Goal: Task Accomplishment & Management: Complete application form

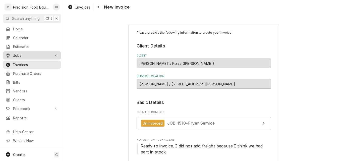
click at [21, 53] on span "Jobs" at bounding box center [32, 55] width 38 height 5
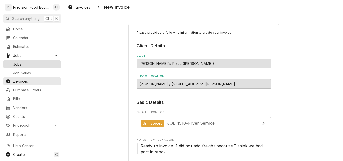
click at [19, 63] on span "Jobs" at bounding box center [35, 64] width 45 height 5
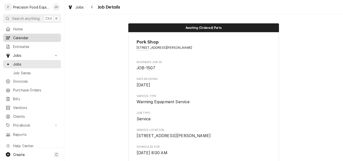
scroll to position [591, 0]
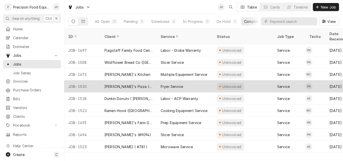
click at [149, 81] on div "[PERSON_NAME]'s Pizza ([PERSON_NAME])" at bounding box center [128, 86] width 56 height 12
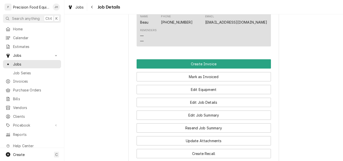
scroll to position [351, 0]
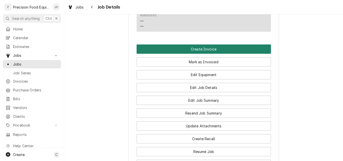
click at [205, 54] on button "Create Invoice" at bounding box center [204, 48] width 134 height 9
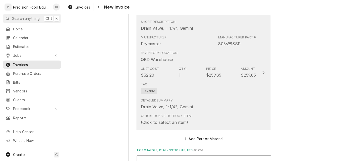
scroll to position [477, 0]
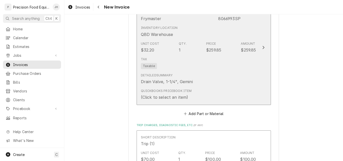
click at [203, 71] on div "Tax Taxable" at bounding box center [198, 63] width 115 height 16
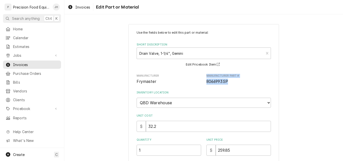
drag, startPoint x: 231, startPoint y: 82, endPoint x: 202, endPoint y: 80, distance: 29.7
click at [202, 80] on div "Manufacturer Frymaster Manufacturer Part # 8066993SP" at bounding box center [204, 79] width 134 height 11
click at [227, 82] on span "8066993SP" at bounding box center [238, 82] width 65 height 6
drag, startPoint x: 230, startPoint y: 82, endPoint x: 203, endPoint y: 83, distance: 26.6
click at [203, 83] on div "Manufacturer Frymaster Manufacturer Part # 8066993SP" at bounding box center [204, 79] width 134 height 11
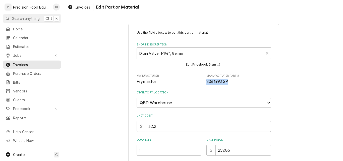
copy span "8066993SP"
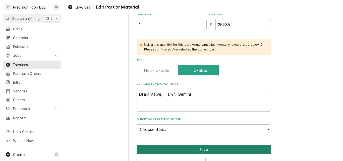
scroll to position [142, 0]
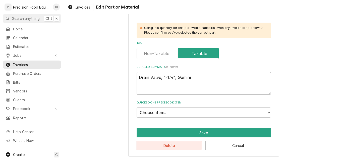
click at [165, 145] on button "Delete" at bounding box center [170, 145] width 66 height 9
type textarea "x"
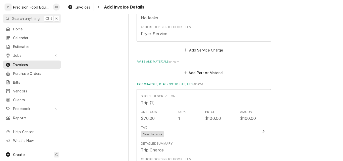
scroll to position [396, 0]
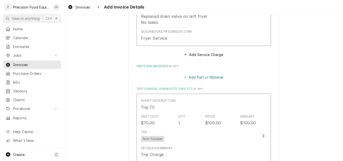
click at [199, 78] on button "Add Part or Material" at bounding box center [203, 77] width 41 height 7
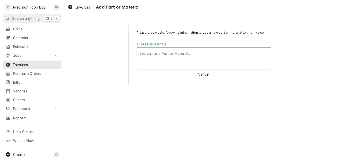
drag, startPoint x: 158, startPoint y: 53, endPoint x: 149, endPoint y: 53, distance: 8.5
click at [149, 53] on div "Short Description" at bounding box center [203, 53] width 129 height 9
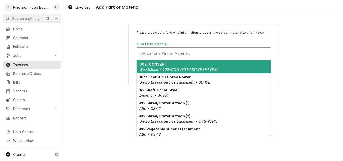
drag, startPoint x: 149, startPoint y: 53, endPoint x: 145, endPoint y: 54, distance: 4.4
click at [145, 54] on div "Short Description" at bounding box center [203, 53] width 129 height 9
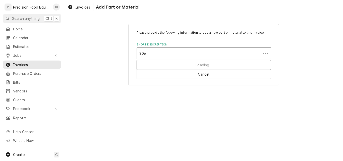
type input "8066"
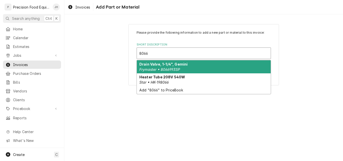
click at [155, 66] on div "Drain Valve, 1-1/4", Gemini Frymaster • 8066993SP" at bounding box center [204, 66] width 134 height 13
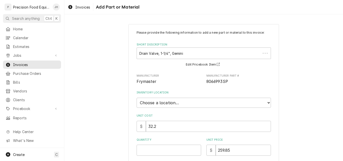
type textarea "x"
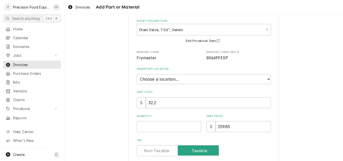
scroll to position [75, 0]
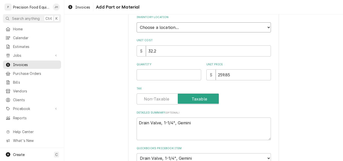
click at [154, 30] on select "Choose a location... QBD Warehouse" at bounding box center [204, 27] width 134 height 10
select select "417"
click at [137, 22] on select "Choose a location... QBD Warehouse" at bounding box center [204, 27] width 134 height 10
type textarea "x"
click at [146, 77] on input "Quantity" at bounding box center [169, 74] width 65 height 11
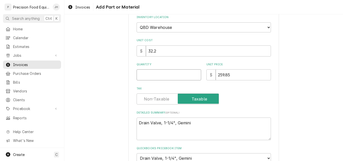
type input "1"
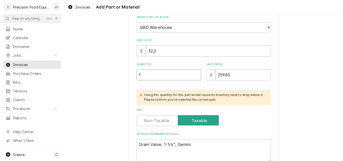
type textarea "x"
type input "1"
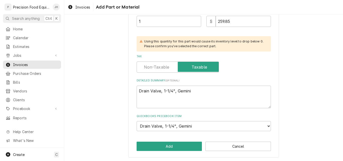
scroll to position [130, 0]
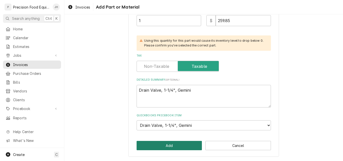
click at [159, 146] on button "Add" at bounding box center [170, 145] width 66 height 9
type textarea "x"
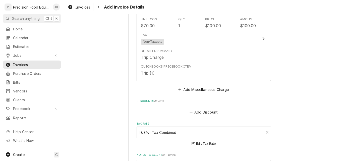
scroll to position [641, 0]
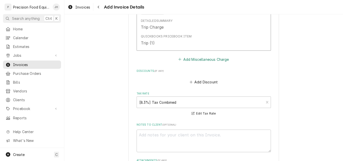
click at [205, 62] on button "Add Miscellaneous Charge" at bounding box center [203, 59] width 52 height 7
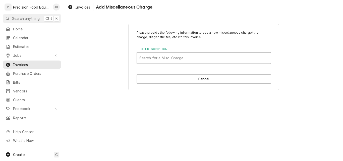
click at [145, 58] on div "Short Description" at bounding box center [203, 57] width 129 height 9
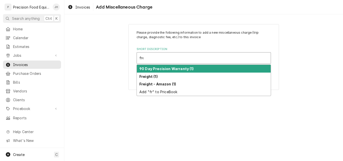
type input "frei"
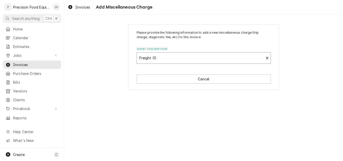
type textarea "x"
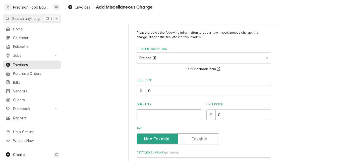
type textarea "x"
type input "1"
type textarea "x"
type input "2"
type textarea "x"
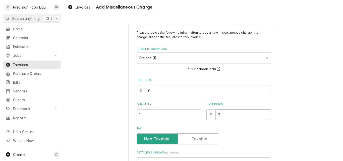
type input "21"
type textarea "x"
type input "21.40"
type textarea "x"
type input "21.40"
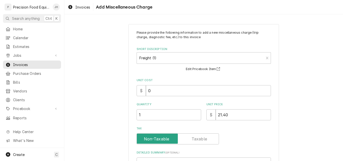
scroll to position [73, 0]
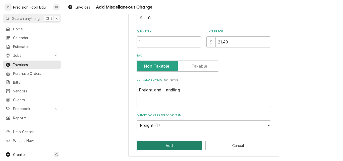
click at [177, 148] on button "Add" at bounding box center [170, 145] width 66 height 9
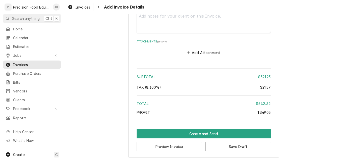
scroll to position [847, 0]
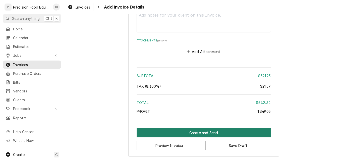
click at [196, 132] on button "Create and Send" at bounding box center [204, 132] width 134 height 9
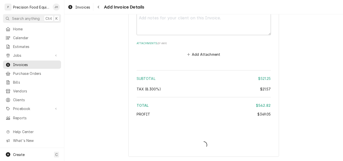
type textarea "x"
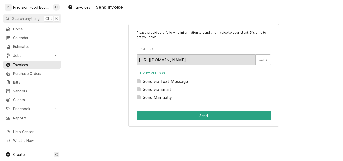
click at [143, 90] on label "Send via Email" at bounding box center [157, 89] width 28 height 6
click at [143, 90] on input "Send via Email" at bounding box center [210, 91] width 134 height 11
checkbox input "true"
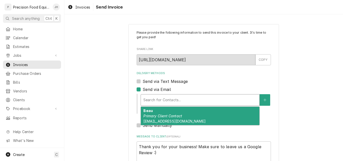
click at [154, 98] on div "Delivery Methods" at bounding box center [199, 99] width 113 height 9
click at [155, 112] on div "Beau Primary Client Contact [EMAIL_ADDRESS][DOMAIN_NAME]" at bounding box center [200, 116] width 118 height 18
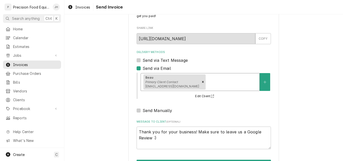
scroll to position [40, 0]
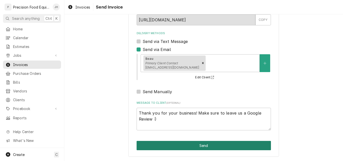
click at [181, 145] on button "Send" at bounding box center [204, 145] width 134 height 9
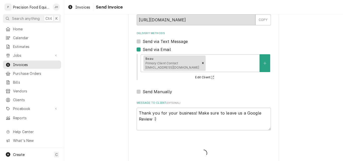
type textarea "x"
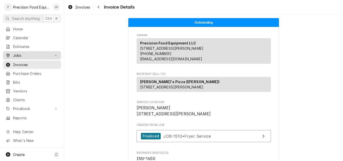
click at [19, 53] on span "Jobs" at bounding box center [32, 55] width 38 height 5
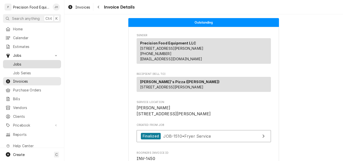
click at [26, 65] on span "Jobs" at bounding box center [35, 64] width 45 height 5
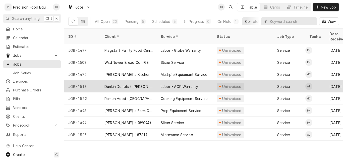
click at [117, 84] on div "Dunkin Donuts ( [PERSON_NAME][GEOGRAPHIC_DATA] )" at bounding box center [128, 86] width 48 height 5
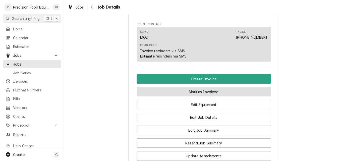
scroll to position [351, 0]
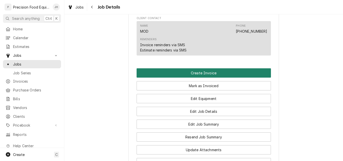
click at [196, 74] on button "Create Invoice" at bounding box center [204, 72] width 134 height 9
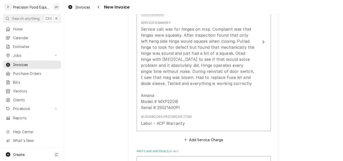
scroll to position [377, 0]
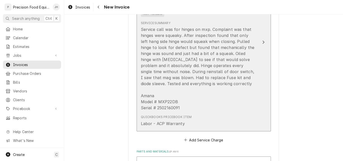
click at [193, 43] on div "Service call was for hinges on mxp. Complaint was that hinges were squeaky. Aft…" at bounding box center [198, 68] width 115 height 84
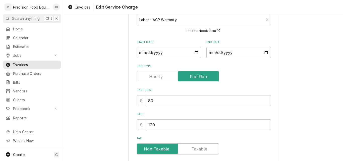
scroll to position [100, 0]
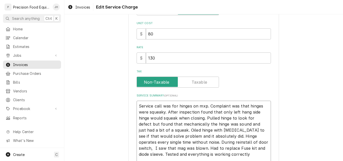
click at [245, 113] on textarea "Service call was for hinges on mxp. Complaint was that hinges were squeaky. Aft…" at bounding box center [204, 142] width 134 height 83
type textarea "x"
type textarea "Service call was for hinges on mxp. Complaint was that hinges were squeaky. Aft…"
type textarea "x"
type textarea "Service call was for hinges on mxp. Complaint was that hinges were squeaky. Aft…"
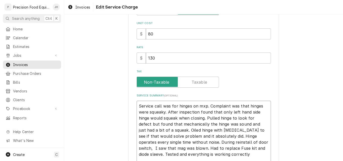
drag, startPoint x: 204, startPoint y: 106, endPoint x: 198, endPoint y: 106, distance: 6.5
click at [198, 106] on textarea "Service call was for hinges on mxp. Complaint was that hinges were squeaky. Aft…" at bounding box center [204, 142] width 134 height 83
type textarea "x"
type textarea "Service call was for hinges on M. Complaint was that hinges were squeaky. After…"
type textarea "x"
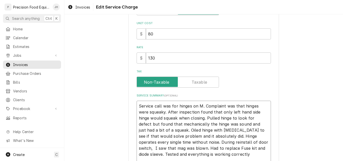
type textarea "Service call was for hinges on MX. Complaint was that hinges were squeaky. Afte…"
type textarea "x"
type textarea "Service call was for hinges on MXP. Complaint was that hinges were squeaky. Aft…"
type textarea "x"
type textarea "Service call was for hinges on MXP2. Complaint was that hinges were squeaky. Af…"
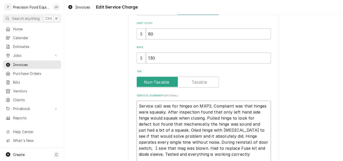
type textarea "x"
type textarea "Service call was for hinges on MXP22. Complaint was that hinges were squeaky. A…"
type textarea "x"
type textarea "Service call was for hinges on MXP22D. Complaint was that hinges were squeaky. …"
type textarea "x"
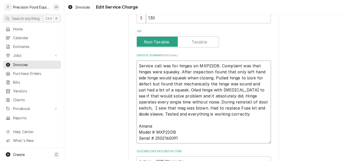
scroll to position [151, 0]
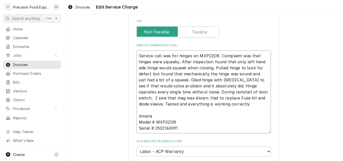
type textarea "Service call was for hinges on MXP22D. Complaint was that hinges were squeaky. …"
type textarea "x"
type textarea "Service call was for hinges on MXP22. Complaint was that hinges were squeaky. A…"
type textarea "x"
type textarea "Service call was for hinges on MXP2. Complaint was that hinges were squeaky. Af…"
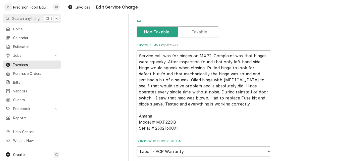
type textarea "x"
type textarea "Service call was for hinges on MXP. Complaint was that hinges were squeaky. Aft…"
type textarea "x"
type textarea "Service call was for hinges on MXP . Complaint was that hinges were squeaky. Af…"
type textarea "x"
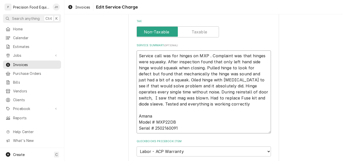
type textarea "Service call was for hinges on MXP o. Complaint was that hinges were squeaky. A…"
type textarea "x"
type textarea "Service call was for hinges on MXP ov. Complaint was that hinges were squeaky. …"
type textarea "x"
type textarea "Service call was for hinges on MXP ove. Complaint was that hinges were squeaky.…"
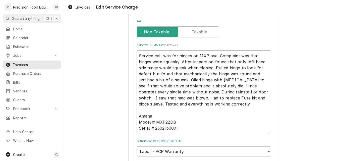
type textarea "x"
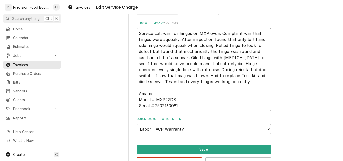
scroll to position [164, 0]
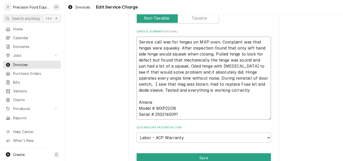
click at [153, 84] on textarea "Service call was for hinges on MXP oven. Complaint was that hinges were squeaky…" at bounding box center [204, 78] width 134 height 83
type textarea "Service call was for hinges on MXP oven. Complaint was that hinges were squeaky…"
type textarea "x"
type textarea "Service call was for hinges on MXP oven. Complaint was that hinges were squeaky…"
type textarea "x"
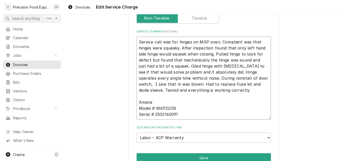
type textarea "Service call was for hinges on MXP oven. Complaint was that hinges were squeaky…"
type textarea "x"
type textarea "Service call was for hinges on MXP oven. Complaint was that hinges were squeaky…"
type textarea "x"
type textarea "Service call was for hinges on MXP oven. Complaint was that hinges were squeaky…"
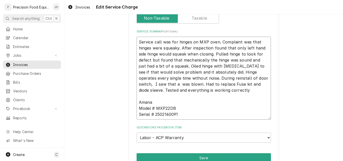
type textarea "x"
type textarea "Service call was for hinges on MXP oven. Complaint was that hinges were squeaky…"
type textarea "x"
type textarea "Service call was for hinges on MXP oven. Complaint was that hinges were squeaky…"
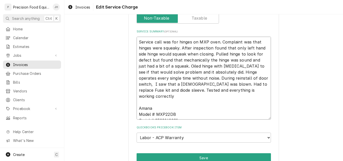
type textarea "x"
type textarea "Service call was for hinges on MXP oven. Complaint was that hinges were squeaky…"
type textarea "x"
type textarea "Service call was for hinges on MXP oven. Complaint was that hinges were squeaky…"
click at [188, 78] on textarea "Service call was for hinges on MXP oven. Complaint was that hinges were squeaky…" at bounding box center [204, 78] width 134 height 83
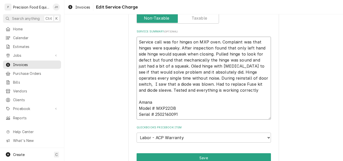
drag, startPoint x: 188, startPoint y: 78, endPoint x: 171, endPoint y: 100, distance: 27.4
click at [171, 100] on textarea "Service call was for hinges on MXP oven. Complaint was that hinges were squeaky…" at bounding box center [204, 78] width 134 height 83
drag, startPoint x: 188, startPoint y: 77, endPoint x: 206, endPoint y: 78, distance: 18.6
click at [206, 78] on textarea "Service call was for hinges on MXP oven. Complaint was that hinges were squeaky…" at bounding box center [204, 78] width 134 height 83
type textarea "x"
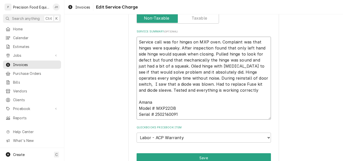
type textarea "Service call was for hinges on MXP oven. Complaint was that hinges were squeaky…"
type textarea "x"
type textarea "Service call was for hinges on MXP oven. Complaint was that hinges were squeaky…"
type textarea "x"
type textarea "Service call was for hinges on MXP oven. Complaint was that hinges were squeaky…"
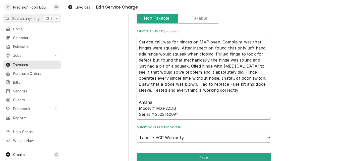
type textarea "x"
type textarea "Service call was for hinges on MXP oven. Complaint was that hinges were squeaky…"
type textarea "x"
type textarea "Service call was for hinges on MXP oven. Complaint was that hinges were squeaky…"
type textarea "x"
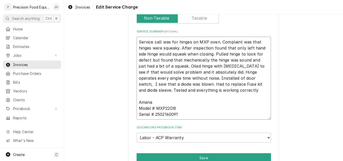
type textarea "Service call was for hinges on MXP oven. Complaint was that hinges were squeaky…"
type textarea "x"
type textarea "Service call was for hinges on MXP oven. Complaint was that hinges were squeaky…"
type textarea "x"
type textarea "Service call was for hinges on MXP oven. Complaint was that hinges were squeaky…"
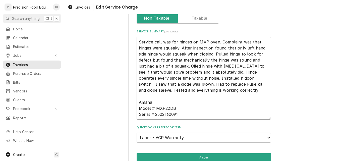
type textarea "x"
type textarea "Service call was for hinges on MXP oven. Complaint was that hinges were squeaky…"
type textarea "x"
type textarea "Service call was for hinges on MXP oven. Complaint was that hinges were squeaky…"
type textarea "x"
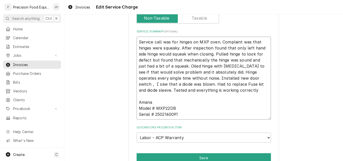
type textarea "Service call was for hinges on MXP oven. Complaint was that hinges were squeaky…"
type textarea "x"
type textarea "Service call was for hinges on MXP oven. Complaint was that hinges were squeaky…"
type textarea "x"
type textarea "Service call was for hinges on MXP oven. Complaint was that hinges were squeaky…"
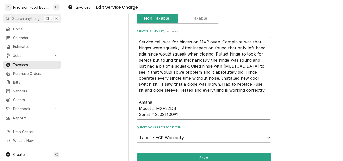
type textarea "x"
type textarea "Service call was for hinges on MXP oven. Complaint was that hinges were squeaky…"
type textarea "x"
type textarea "Service call was for hinges on MXP oven. Complaint was that hinges were squeaky…"
type textarea "x"
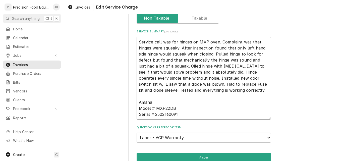
type textarea "Service call was for hinges on MXP oven. Complaint was that hinges were squeaky…"
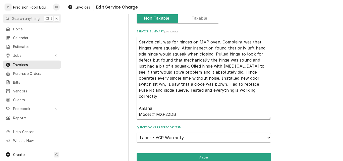
type textarea "x"
type textarea "Service call was for hinges on MXP oven. Complaint was that hinges were squeaky…"
type textarea "x"
type textarea "Service call was for hinges on MXP oven. Complaint was that hinges were squeaky…"
type textarea "x"
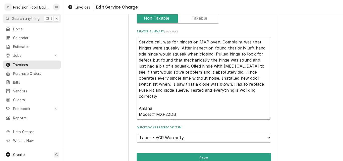
type textarea "Service call was for hinges on MXP oven. Complaint was that hinges were squeaky…"
type textarea "x"
type textarea "Service call was for hinges on MXP oven. Complaint was that hinges were squeaky…"
type textarea "x"
type textarea "Service call was for hinges on MXP oven. Complaint was that hinges were squeaky…"
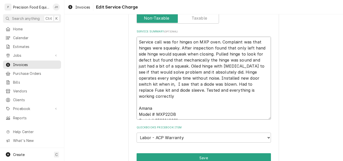
type textarea "x"
type textarea "Service call was for hinges on MXP oven. Complaint was that hinges were squeaky…"
type textarea "x"
type textarea "Service call was for hinges on MXP oven. Complaint was that hinges were squeaky…"
type textarea "x"
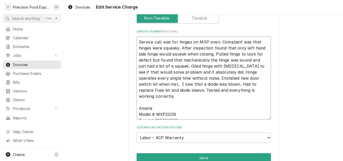
type textarea "Service call was for hinges on MXP oven. Complaint was that hinges were squeaky…"
type textarea "x"
type textarea "Service call was for hinges on MXP oven. Complaint was that hinges were squeaky…"
type textarea "x"
type textarea "Service call was for hinges on MXP oven. Complaint was that hinges were squeaky…"
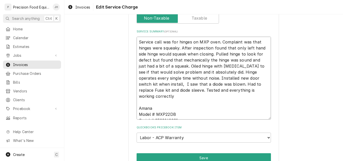
type textarea "x"
type textarea "Service call was for hinges on MXP oven. Complaint was that hinges were squeaky…"
type textarea "x"
type textarea "Service call was for hinges on MXP oven. Complaint was that hinges were squeaky…"
type textarea "x"
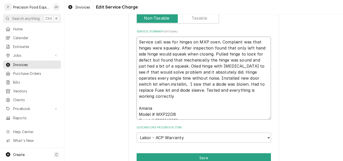
type textarea "Service call was for hinges on MXP oven. Complaint was that hinges were squeaky…"
type textarea "x"
type textarea "Service call was for hinges on MXP oven. Complaint was that hinges were squeaky…"
type textarea "x"
type textarea "Service call was for hinges on MXP oven. Complaint was that hinges were squeaky…"
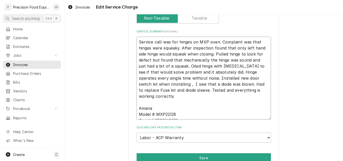
type textarea "x"
type textarea "Service call was for hinges on MXP oven. Complaint was that hinges were squeaky…"
type textarea "x"
type textarea "Service call was for hinges on MXP oven. Complaint was that hinges were squeaky…"
type textarea "x"
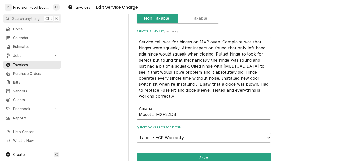
type textarea "Service call was for hinges on MXP oven. Complaint was that hinges were squeaky…"
type textarea "x"
type textarea "Service call was for hinges on MXP oven. Complaint was that hinges were squeaky…"
type textarea "x"
type textarea "Service call was for hinges on MXP oven. Complaint was that hinges were squeaky…"
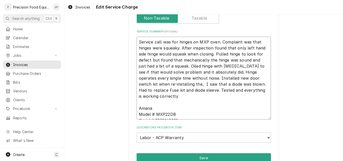
type textarea "x"
type textarea "Service call was for hinges on MXP oven. Complaint was that hinges were squeaky…"
type textarea "x"
type textarea "Service call was for hinges on MXP oven. Complaint was that hinges were squeaky…"
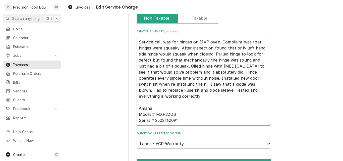
type textarea "x"
type textarea "Service call was for hinges on MXP oven. Complaint was that hinges were squeaky…"
type textarea "x"
type textarea "Service call was for hinges on MXP oven. Complaint was that hinges were squeaky…"
type textarea "x"
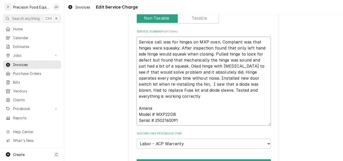
type textarea "Service call was for hinges on MXP oven. Complaint was that hinges were squeaky…"
type textarea "x"
type textarea "Service call was for hinges on MXP oven. Complaint was that hinges were squeaky…"
type textarea "x"
type textarea "Service call was for hinges on MXP oven. Complaint was that hinges were squeaky…"
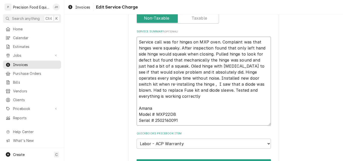
type textarea "x"
type textarea "Service call was for hinges on MXP oven. Complaint was that hinges were squeaky…"
type textarea "x"
type textarea "Service call was for hinges on MXP oven. Complaint was that hinges were squeaky…"
type textarea "x"
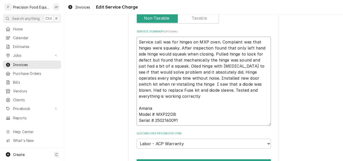
type textarea "Service call was for hinges on MXP oven. Complaint was that hinges were squeaky…"
type textarea "x"
type textarea "Service call was for hinges on MXP oven. Complaint was that hinges were squeaky…"
type textarea "x"
type textarea "Service call was for hinges on MXP oven. Complaint was that hinges were squeaky…"
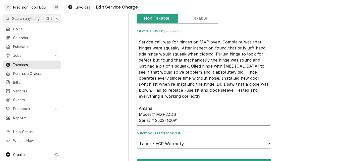
type textarea "x"
type textarea "Service call was for hinges on MXP oven. Complaint was that hinges were squeaky…"
type textarea "x"
type textarea "Service call was for hinges on MXP oven. Complaint was that hinges were squeaky…"
type textarea "x"
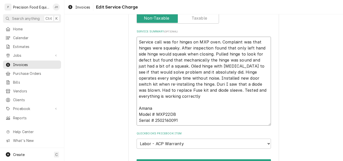
type textarea "Service call was for hinges on MXP oven. Complaint was that hinges were squeaky…"
type textarea "x"
type textarea "Service call was for hinges on MXP oven. Complaint was that hinges were squeaky…"
type textarea "x"
type textarea "Service call was for hinges on MXP oven. Complaint was that hinges were squeaky…"
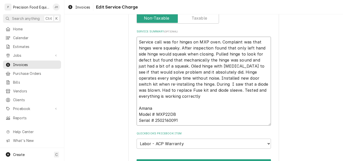
type textarea "x"
type textarea "Service call was for hinges on MXP oven. Complaint was that hinges were squeaky…"
type textarea "x"
type textarea "Service call was for hinges on MXP oven. Complaint was that hinges were squeaky…"
type textarea "x"
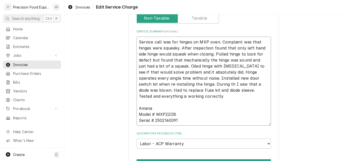
type textarea "Service call was for hinges on MXP oven. Complaint was that hinges were squeaky…"
type textarea "x"
type textarea "Service call was for hinges on MXP oven. Complaint was that hinges were squeaky…"
type textarea "x"
type textarea "Service call was for hinges on MXP oven. Complaint was that hinges were squeaky…"
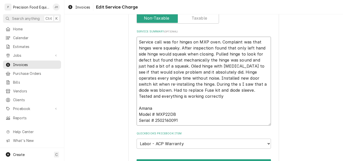
type textarea "x"
type textarea "Service call was for hinges on MXP oven. Complaint was that hinges were squeaky…"
type textarea "x"
type textarea "Service call was for hinges on MXP oven. Complaint was that hinges were squeaky…"
type textarea "x"
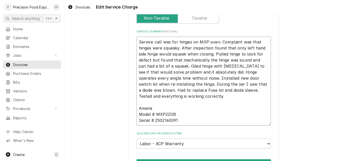
type textarea "Service call was for hinges on MXP oven. Complaint was that hinges were squeaky…"
type textarea "x"
type textarea "Service call was for hinges on MXP oven. Complaint was that hinges were squeaky…"
type textarea "x"
type textarea "Service call was for hinges on MXP oven. Complaint was that hinges were squeaky…"
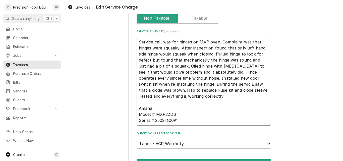
type textarea "x"
type textarea "Service call was for hinges on MXP oven. Complaint was that hinges were squeaky…"
drag, startPoint x: 148, startPoint y: 89, endPoint x: 229, endPoint y: 92, distance: 80.9
click at [229, 92] on textarea "Service call was for hinges on MXP oven. Complaint was that hinges were squeaky…" at bounding box center [204, 81] width 134 height 89
type textarea "x"
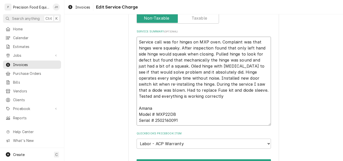
type textarea "Service call was for hinges on MXP oven. Complaint was that hinges were squeaky…"
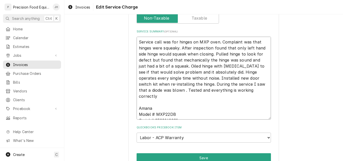
type textarea "x"
type textarea "Service call was for hinges on MXP oven. Complaint was that hinges were squeaky…"
type textarea "x"
type textarea "Service call was for hinges on MXP oven. Complaint was that hinges were squeaky…"
type textarea "x"
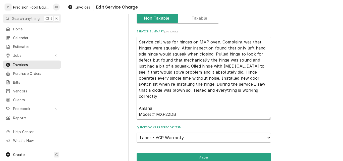
type textarea "Service call was for hinges on MXP oven. Complaint was that hinges were squeaky…"
type textarea "x"
type textarea "Service call was for hinges on MXP oven. Complaint was that hinges were squeaky…"
type textarea "x"
type textarea "Service call was for hinges on MXP oven. Complaint was that hinges were squeaky…"
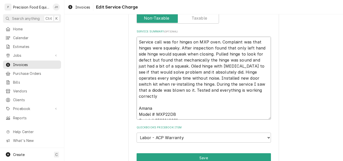
type textarea "x"
type textarea "Service call was for hinges on MXP oven. Complaint was that hinges were squeaky…"
type textarea "x"
type textarea "Service call was for hinges on MXP oven. Complaint was that hinges were squeaky…"
type textarea "x"
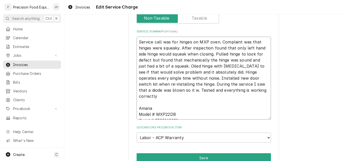
type textarea "Service call was for hinges on MXP oven. Complaint was that hinges were squeaky…"
type textarea "x"
type textarea "Service call was for hinges on MXP oven. Complaint was that hinges were squeaky…"
type textarea "x"
type textarea "Service call was for hinges on MXP oven. Complaint was that hinges were squeaky…"
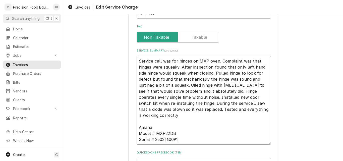
scroll to position [196, 0]
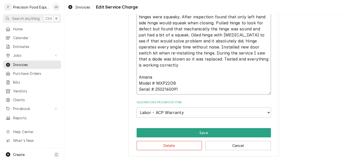
click at [148, 59] on textarea "Service call was for hinges on MXP oven. Complaint was that hinges were squeaky…" at bounding box center [204, 50] width 134 height 89
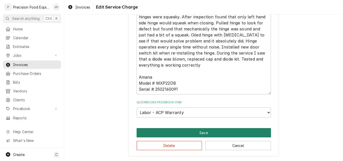
click at [205, 134] on button "Save" at bounding box center [204, 132] width 134 height 9
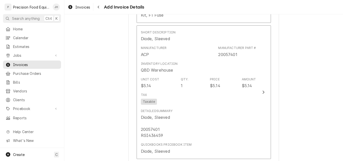
scroll to position [697, 0]
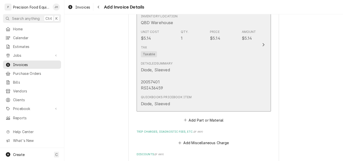
click at [204, 85] on div "Detailed Summary Diode, Sleeved 20057401 RSI436459" at bounding box center [198, 76] width 115 height 34
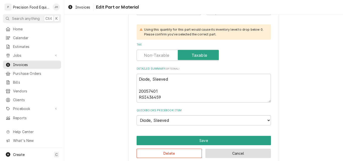
scroll to position [148, 0]
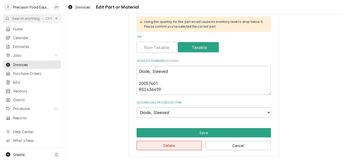
click at [178, 147] on button "Delete" at bounding box center [170, 145] width 66 height 9
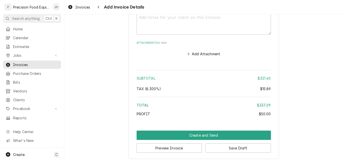
scroll to position [764, 0]
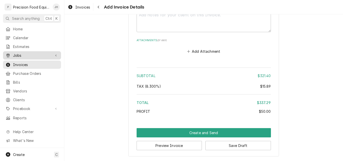
click at [18, 53] on span "Jobs" at bounding box center [32, 55] width 38 height 5
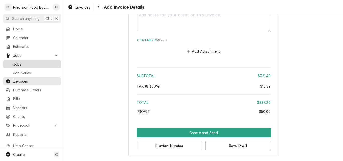
click at [30, 64] on span "Jobs" at bounding box center [35, 64] width 45 height 5
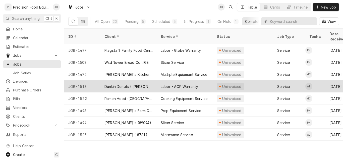
click at [129, 84] on div "Dunkin Donuts ( [PERSON_NAME][GEOGRAPHIC_DATA] )" at bounding box center [128, 86] width 48 height 5
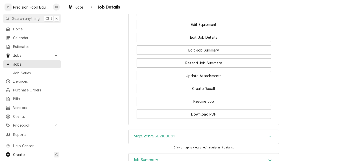
scroll to position [427, 0]
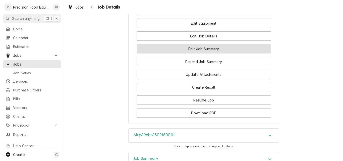
click at [211, 50] on button "Edit Job Summary" at bounding box center [204, 48] width 134 height 9
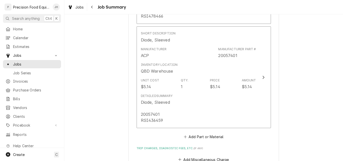
scroll to position [402, 0]
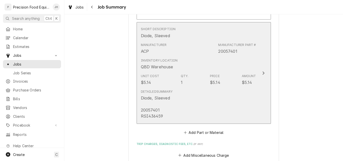
click at [205, 82] on div "Unit Cost $5.14 Qty. 1 Price $5.14 Amount $5.14" at bounding box center [198, 80] width 115 height 16
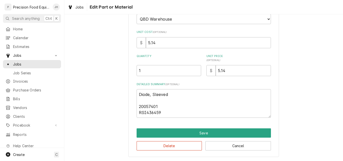
scroll to position [84, 0]
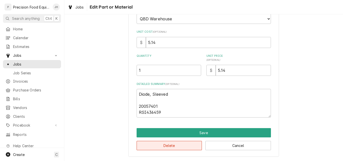
click at [177, 148] on button "Delete" at bounding box center [170, 145] width 66 height 9
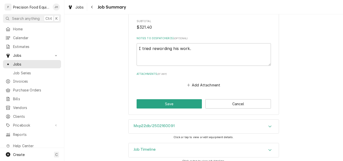
scroll to position [467, 0]
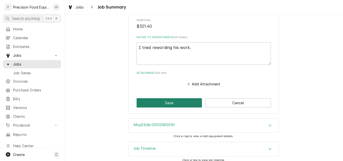
click at [171, 98] on button "Save" at bounding box center [170, 102] width 66 height 9
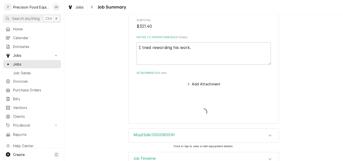
type textarea "x"
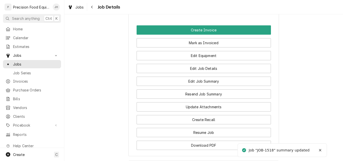
scroll to position [402, 0]
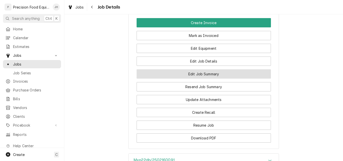
click at [201, 75] on button "Edit Job Summary" at bounding box center [204, 73] width 134 height 9
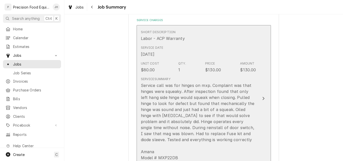
scroll to position [126, 0]
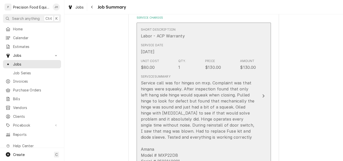
click at [185, 81] on div "Service call was for hinges on mxp. Complaint was that hinges were squeaky. Aft…" at bounding box center [198, 122] width 115 height 84
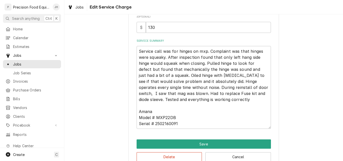
type textarea "x"
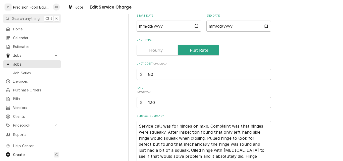
scroll to position [100, 0]
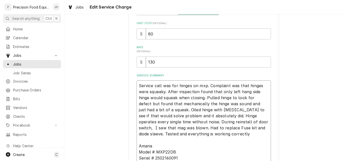
drag, startPoint x: 204, startPoint y: 86, endPoint x: 196, endPoint y: 87, distance: 8.6
click at [196, 87] on textarea "Service call was for hinges on mxp. Complaint was that hinges were squeaky. Aft…" at bounding box center [204, 121] width 134 height 83
type textarea "Service call was for hinges on . Complaint was that hinges were squeaky. After …"
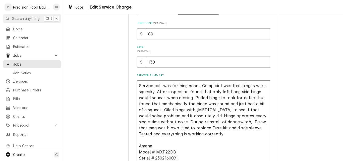
type textarea "x"
type textarea "Service call was for hinges on M. Complaint was that hinges were squeaky. After…"
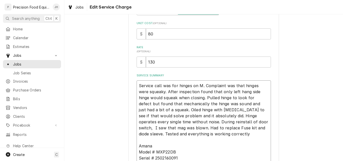
type textarea "x"
type textarea "Service call was for hinges on MX. Complaint was that hinges were squeaky. Afte…"
type textarea "x"
type textarea "Service call was for hinges on MXP. Complaint was that hinges were squeaky. Aft…"
type textarea "x"
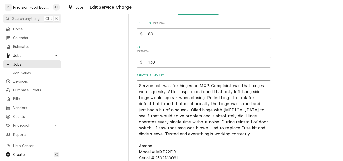
type textarea "Service call was for hinges on MXP . Complaint was that hinges were squeaky. Af…"
type textarea "x"
type textarea "Service call was for hinges on MXP ov. Complaint was that hinges were squeaky. …"
type textarea "x"
type textarea "Service call was for hinges on MXP oven. Complaint was that hinges were squeaky…"
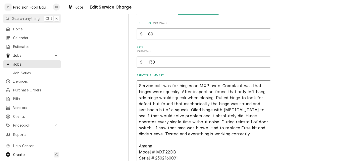
type textarea "x"
type textarea "Service call was for hinges on MXP oven. Complaint was that hinges were squeaky…"
type textarea "x"
type textarea "Service call was for hinges on MXP oven. Complaint was that hinges were squeaky…"
type textarea "x"
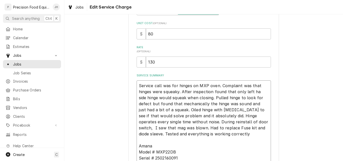
type textarea "Service call was for hinges on MXP oven. Complaint was that hinges were squeaky…"
type textarea "x"
type textarea "Service call was for hinges on MXP oven. Complaint was that hinges were squeaky…"
type textarea "x"
type textarea "Service call was for hinges on MXP oven. Complaint was that hinges were squeaky…"
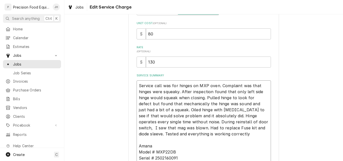
type textarea "x"
type textarea "Service call was for hinges on MXP oven. Complaint was that hinges were squeaky…"
type textarea "x"
type textarea "Service call was for hinges on MXP oven. Complaint was that hinges were squeaky…"
type textarea "x"
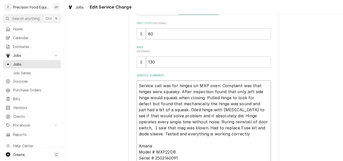
type textarea "Service call was for hinges on MXP oven. Complaint was that hinges were squeaky…"
type textarea "x"
type textarea "Service call was for hinges on MXP oven. Complaint was that hinges were squeaky…"
type textarea "x"
type textarea "Service call was for hinges on MXP oven. Complaint was that hinges were squeaky…"
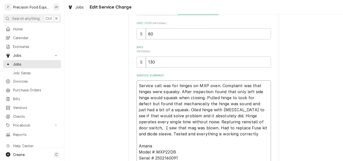
type textarea "x"
type textarea "Service call was for hinges on MXP oven. Complaint was that hinges were squeaky…"
type textarea "x"
type textarea "Service call was for hinges on MXP oven. Complaint was that hinges were squeaky…"
type textarea "x"
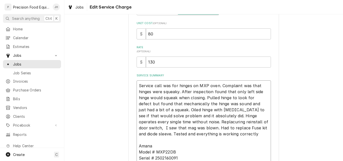
type textarea "Service call was for hinges on MXP oven. Complaint was that hinges were squeaky…"
type textarea "x"
type textarea "Service call was for hinges on MXP oven. Complaint was that hinges were squeaky…"
type textarea "x"
type textarea "Service call was for hinges on MXP oven. Complaint was that hinges were squeaky…"
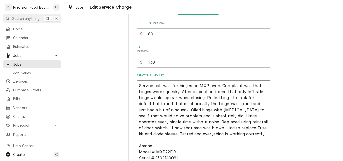
type textarea "x"
type textarea "Service call was for hinges on MXP oven. Complaint was that hinges were squeaky…"
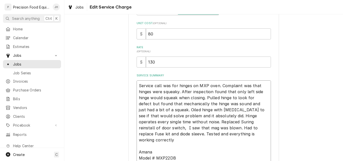
type textarea "x"
type textarea "Service call was for hinges on MXP oven. Complaint was that hinges were squeaky…"
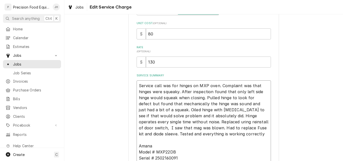
type textarea "x"
type textarea "Service call was for hinges on MXP oven. Complaint was that hinges were squeaky…"
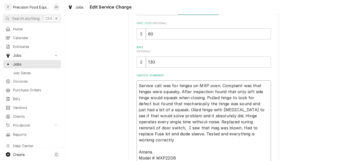
type textarea "x"
type textarea "Service call was for hinges on MXP oven. Complaint was that hinges were squeaky…"
type textarea "x"
type textarea "Service call was for hinges on MXP oven. Complaint was that hinges were squeaky…"
type textarea "x"
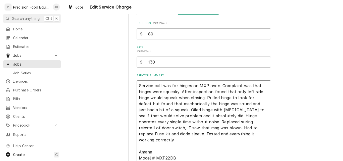
type textarea "Service call was for hinges on MXP oven. Complaint was that hinges were squeaky…"
type textarea "x"
type textarea "Service call was for hinges on MXP oven. Complaint was that hinges were squeaky…"
type textarea "x"
type textarea "Service call was for hinges on MXP oven. Complaint was that hinges were squeaky…"
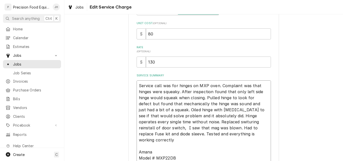
type textarea "x"
type textarea "Service call was for hinges on MXP oven. Complaint was that hinges were squeaky…"
type textarea "x"
type textarea "Service call was for hinges on MXP oven. Complaint was that hinges were squeaky…"
type textarea "x"
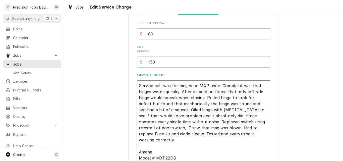
type textarea "Service call was for hinges on MXP oven. Complaint was that hinges were squeaky…"
type textarea "x"
type textarea "Service call was for hinges on MXP oven. Complaint was that hinges were squeaky…"
type textarea "x"
type textarea "Service call was for hinges on MXP oven. Complaint was that hinges were squeaky…"
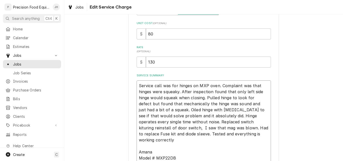
type textarea "x"
type textarea "Service call was for hinges on MXP oven. Complaint was that hinges were squeaky…"
type textarea "x"
type textarea "Service call was for hinges on MXP oven. Complaint was that hinges were squeaky…"
type textarea "x"
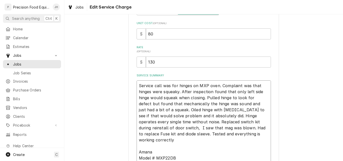
type textarea "Service call was for hinges on MXP oven. Complaint was that hinges were squeaky…"
type textarea "x"
type textarea "Service call was for hinges on MXP oven. Complaint was that hinges were squeaky…"
type textarea "x"
type textarea "Service call was for hinges on MXP oven. Complaint was that hinges were squeaky…"
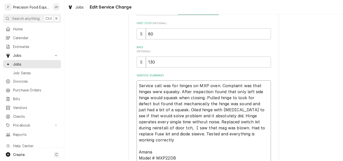
type textarea "x"
type textarea "Service call was for hinges on MXP oven. Complaint was that hinges were squeaky…"
type textarea "x"
type textarea "Service call was for hinges on MXP oven. Complaint was that hinges were squeaky…"
type textarea "x"
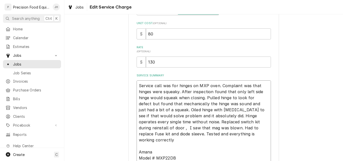
type textarea "Service call was for hinges on MXP oven. Complaint was that hinges were squeaky…"
type textarea "x"
type textarea "Service call was for hinges on MXP oven. Complaint was that hinges were squeaky…"
type textarea "x"
type textarea "Service call was for hinges on MXP oven. Complaint was that hinges were squeaky…"
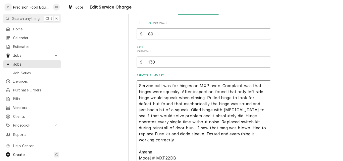
type textarea "x"
type textarea "Service call was for hinges on MXP oven. Complaint was that hinges were squeaky…"
type textarea "x"
type textarea "Service call was for hinges on MXP oven. Complaint was that hinges were squeaky…"
type textarea "x"
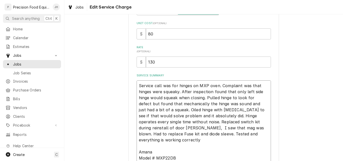
type textarea "Service call was for hinges on MXP oven. Complaint was that hinges were squeaky…"
type textarea "x"
type textarea "Service call was for hinges on MXP oven. Complaint was that hinges were squeaky…"
type textarea "x"
type textarea "Service call was for hinges on MXP oven. Complaint was that hinges were squeaky…"
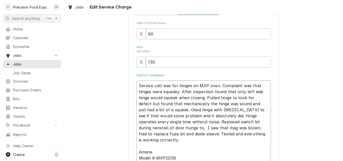
type textarea "x"
type textarea "Service call was for hinges on MXP oven. Complaint was that hinges were squeaky…"
type textarea "x"
type textarea "Service call was for hinges on MXP oven. Complaint was that hinges were squeaky…"
type textarea "x"
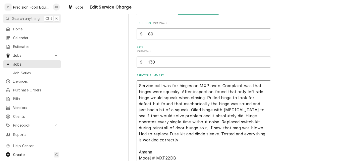
type textarea "Service call was for hinges on MXP oven. Complaint was that hinges were squeaky…"
type textarea "x"
type textarea "Service call was for hinges on MXP oven. Complaint was that hinges were squeaky…"
type textarea "x"
type textarea "Service call was for hinges on MXP oven. Complaint was that hinges were squeaky…"
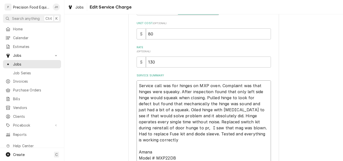
type textarea "x"
type textarea "Service call was for hinges on MXP oven. Complaint was that hinges were squeaky…"
type textarea "x"
type textarea "Service call was for hinges on MXP oven. Complaint was that hinges were squeaky…"
type textarea "x"
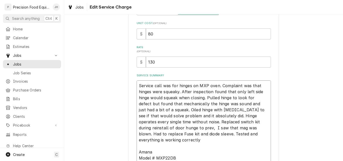
type textarea "Service call was for hinges on MXP oven. Complaint was that hinges were squeaky…"
type textarea "x"
type textarea "Service call was for hinges on MXP oven. Complaint was that hinges were squeaky…"
type textarea "x"
type textarea "Service call was for hinges on MXP oven. Complaint was that hinges were squeaky…"
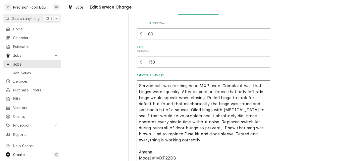
type textarea "x"
type textarea "Service call was for hinges on MXP oven. Complaint was that hinges were squeaky…"
type textarea "x"
type textarea "Service call was for hinges on MXP oven. Complaint was that hinges were squeaky…"
type textarea "x"
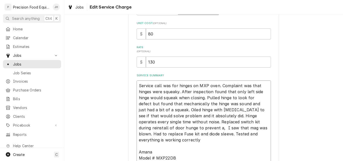
type textarea "Service call was for hinges on MXP oven. Complaint was that hinges were squeaky…"
type textarea "x"
type textarea "Service call was for hinges on MXP oven. Complaint was that hinges were squeaky…"
type textarea "x"
type textarea "Service call was for hinges on MXP oven. Complaint was that hinges were squeaky…"
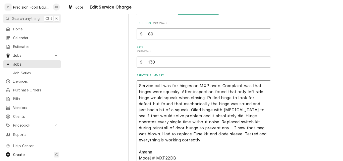
type textarea "x"
type textarea "Service call was for hinges on MXP oven. Complaint was that hinges were squeaky…"
type textarea "x"
type textarea "Service call was for hinges on MXP oven. Complaint was that hinges were squeaky…"
type textarea "x"
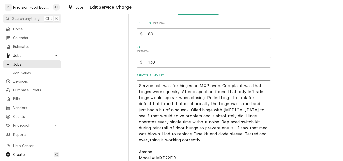
type textarea "Service call was for hinges on MXP oven. Complaint was that hinges were squeaky…"
type textarea "x"
type textarea "Service call was for hinges on MXP oven. Complaint was that hinges were squeaky…"
type textarea "x"
type textarea "Service call was for hinges on MXP oven. Complaint was that hinges were squeaky…"
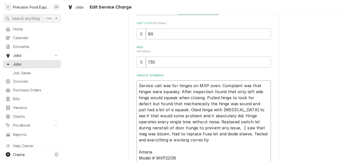
type textarea "x"
type textarea "Service call was for hinges on MXP oven. Complaint was that hinges were squeaky…"
type textarea "x"
type textarea "Service call was for hinges on MXP oven. Complaint was that hinges were squeaky…"
type textarea "x"
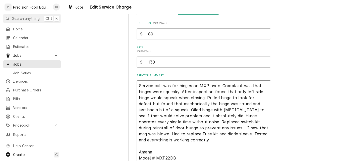
type textarea "Service call was for hinges on MXP oven. Complaint was that hinges were squeaky…"
type textarea "x"
type textarea "Service call was for hinges on MXP oven. Complaint was that hinges were squeaky…"
type textarea "x"
type textarea "Service call was for hinges on MXP oven. Complaint was that hinges were squeaky…"
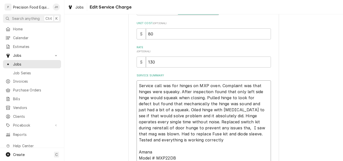
type textarea "x"
type textarea "Service call was for hinges on MXP oven. Complaint was that hinges were squeaky…"
type textarea "x"
type textarea "Service call was for hinges on MXP oven. Complaint was that hinges were squeaky…"
type textarea "x"
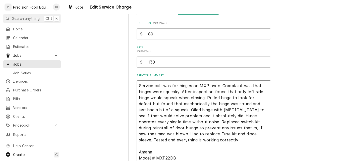
type textarea "Service call was for hinges on MXP oven. Complaint was that hinges were squeaky…"
type textarea "x"
type textarea "Service call was for hinges on MXP oven. Complaint was that hinges were squeaky…"
type textarea "x"
type textarea "Service call was for hinges on MXP oven. Complaint was that hinges were squeaky…"
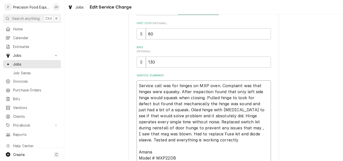
type textarea "x"
type textarea "Service call was for hinges on MXP oven. Complaint was that hinges were squeaky…"
type textarea "x"
type textarea "Service call was for hinges on MXP oven. Complaint was that hinges were squeaky…"
type textarea "x"
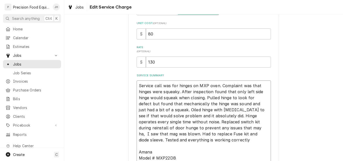
type textarea "Service call was for hinges on MXP oven. Complaint was that hinges were squeaky…"
type textarea "x"
type textarea "Service call was for hinges on MXP oven. Complaint was that hinges were squeaky…"
type textarea "x"
type textarea "Service call was for hinges on MXP oven. Complaint was that hinges were squeaky…"
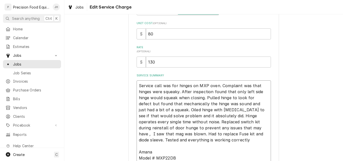
type textarea "x"
type textarea "Service call was for hinges on MXP oven. Complaint was that hinges were squeaky…"
type textarea "x"
type textarea "Service call was for hinges on MXP oven. Complaint was that hinges were squeaky…"
type textarea "x"
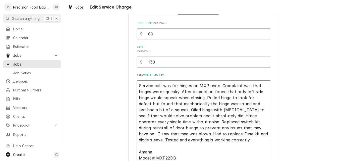
type textarea "Service call was for hinges on MXP oven. Complaint was that hinges were squeaky…"
type textarea "x"
type textarea "Service call was for hinges on MXP oven. Complaint was that hinges were squeaky…"
type textarea "x"
type textarea "Service call was for hinges on MXP oven. Complaint was that hinges were squeaky…"
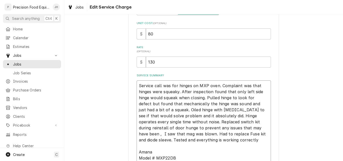
type textarea "x"
type textarea "Service call was for hinges on MXP oven. Complaint was that hinges were squeaky…"
type textarea "x"
type textarea "Service call was for hinges on MXP oven. Complaint was that hinges were squeaky…"
type textarea "x"
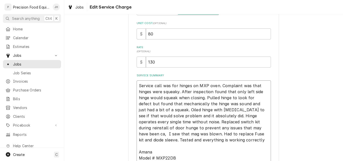
type textarea "Service call was for hinges on MXP oven. Complaint was that hinges were squeaky…"
type textarea "x"
type textarea "Service call was for hinges on MXP oven. Complaint was that hinges were squeaky…"
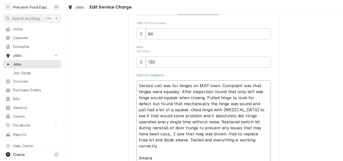
type textarea "x"
type textarea "Service call was for hinges on MXP oven. Complaint was that hinges were squeaky…"
type textarea "x"
type textarea "Service call was for hinges on MXP oven. Complaint was that hinges were squeaky…"
type textarea "x"
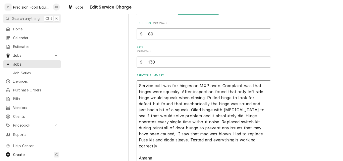
type textarea "Service call was for hinges on MXP oven. Complaint was that hinges were squeaky…"
type textarea "x"
type textarea "Service call was for hinges on MXP oven. Complaint was that hinges were squeaky…"
type textarea "x"
type textarea "Service call was for hinges on MXP oven. Complaint was that hinges were squeaky…"
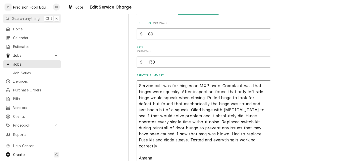
type textarea "x"
type textarea "Service call was for hinges on MXP oven. Complaint was that hinges were squeaky…"
click at [254, 122] on textarea "Service call was for hinges on MXP oven. Complaint was that hinges were squeaky…" at bounding box center [204, 124] width 134 height 89
drag, startPoint x: 237, startPoint y: 135, endPoint x: 230, endPoint y: 128, distance: 10.1
click at [230, 128] on textarea "Service call was for hinges on MXP oven. Complaint was that hinges were squeaky…" at bounding box center [204, 124] width 134 height 89
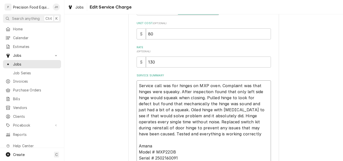
click at [195, 116] on textarea "Service call was for hinges on MXP oven. Complaint was that hinges were squeaky…" at bounding box center [204, 121] width 134 height 83
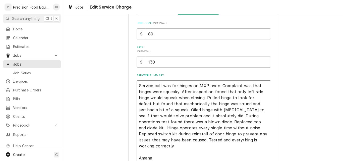
drag, startPoint x: 230, startPoint y: 121, endPoint x: 196, endPoint y: 113, distance: 34.9
click at [196, 113] on textarea "Service call was for hinges on MXP oven. Complaint was that hinges were squeaky…" at bounding box center [204, 124] width 134 height 89
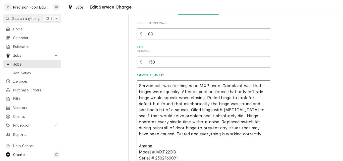
click at [165, 122] on textarea "Service call was for hinges on MXP oven. Complaint was that hinges were squeaky…" at bounding box center [204, 121] width 134 height 83
paste textarea "During operations test found there was a blown diode. Replaced cap and diode ki…"
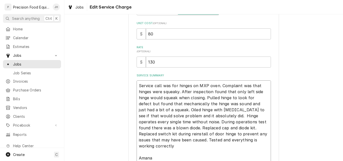
drag, startPoint x: 151, startPoint y: 140, endPoint x: 241, endPoint y: 134, distance: 90.9
click at [241, 134] on textarea "Service call was for hinges on MXP oven. Complaint was that hinges were squeaky…" at bounding box center [204, 124] width 134 height 89
click at [243, 134] on textarea "Service call was for hinges on MXP oven. Complaint was that hinges were squeaky…" at bounding box center [204, 124] width 134 height 89
click at [216, 141] on textarea "Service call was for hinges on MXP oven. Complaint was that hinges were squeaky…" at bounding box center [204, 124] width 134 height 89
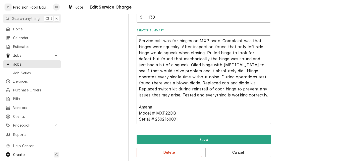
scroll to position [152, 0]
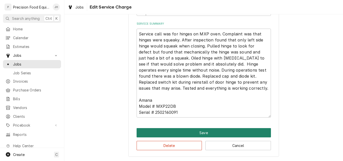
click at [202, 132] on button "Save" at bounding box center [204, 132] width 134 height 9
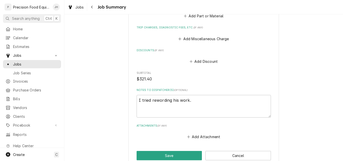
scroll to position [427, 0]
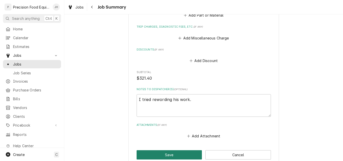
click at [166, 150] on button "Save" at bounding box center [170, 154] width 66 height 9
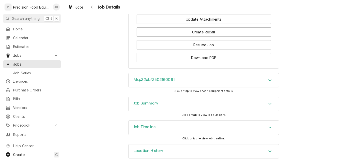
scroll to position [490, 0]
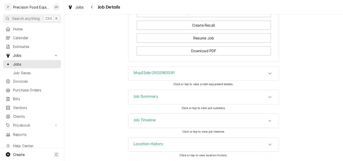
click at [179, 97] on div "Job Summary" at bounding box center [204, 97] width 150 height 14
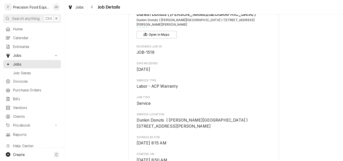
scroll to position [0, 0]
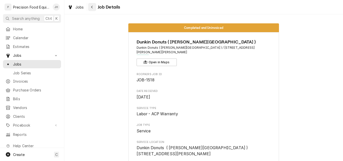
click at [92, 6] on icon "Navigate back" at bounding box center [92, 7] width 2 height 4
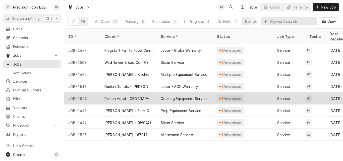
click at [170, 96] on div "Cooking Equipment Service" at bounding box center [184, 98] width 47 height 5
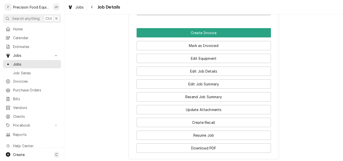
scroll to position [477, 0]
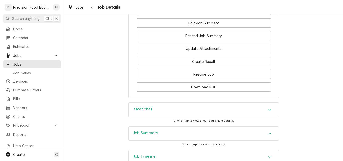
click at [197, 127] on div "Job Summary" at bounding box center [204, 134] width 150 height 14
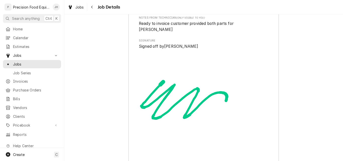
scroll to position [901, 0]
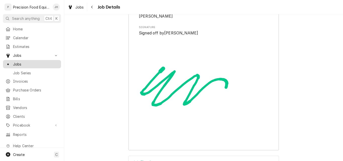
click at [22, 64] on span "Jobs" at bounding box center [35, 64] width 45 height 5
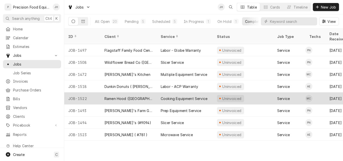
click at [129, 96] on div "Ramen Hood ([GEOGRAPHIC_DATA])" at bounding box center [128, 98] width 48 height 5
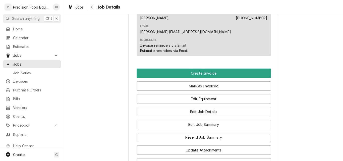
scroll to position [377, 0]
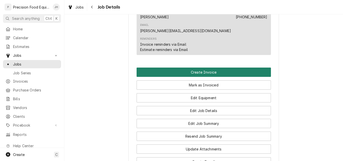
click at [197, 68] on button "Create Invoice" at bounding box center [204, 72] width 134 height 9
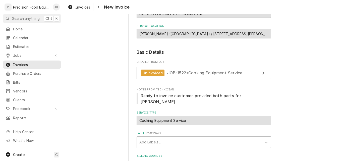
scroll to position [126, 0]
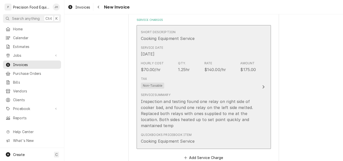
click at [200, 83] on div "Tax Non-Taxable" at bounding box center [198, 83] width 115 height 16
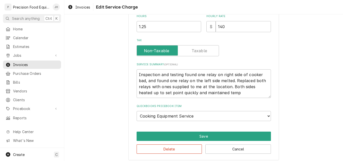
scroll to position [152, 0]
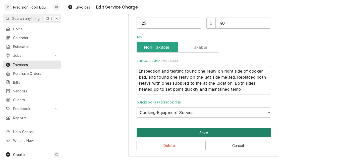
click at [216, 135] on button "Save" at bounding box center [204, 132] width 134 height 9
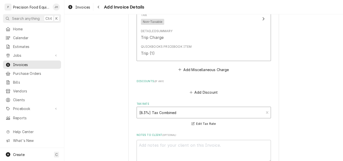
scroll to position [771, 0]
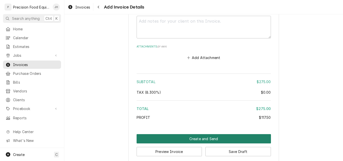
click at [194, 134] on button "Create and Send" at bounding box center [204, 138] width 134 height 9
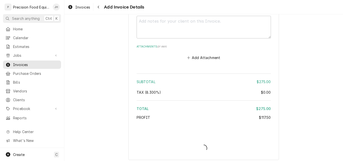
scroll to position [768, 0]
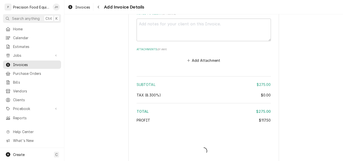
type textarea "x"
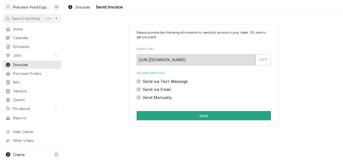
click at [161, 81] on label "Send via Text Message" at bounding box center [165, 81] width 45 height 6
click at [161, 81] on input "Send via Text Message" at bounding box center [210, 83] width 134 height 11
checkbox input "true"
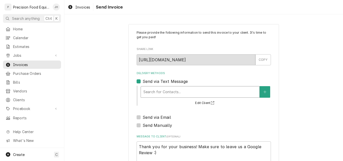
click at [155, 90] on div "Delivery Methods" at bounding box center [199, 91] width 113 height 9
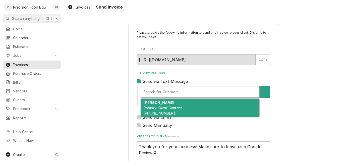
click at [155, 105] on strong "James Xie" at bounding box center [158, 102] width 31 height 4
type textarea "x"
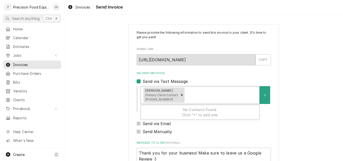
click at [194, 99] on div "Delivery Methods" at bounding box center [221, 94] width 71 height 9
click at [143, 124] on label "Send via Email" at bounding box center [157, 123] width 28 height 6
click at [143, 124] on input "Send via Email" at bounding box center [210, 125] width 134 height 11
checkbox input "true"
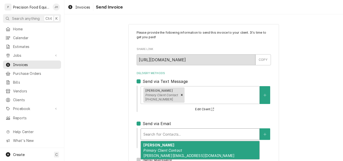
click at [155, 133] on div "Delivery Methods" at bounding box center [199, 134] width 113 height 9
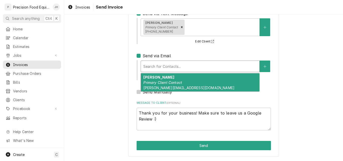
click at [169, 83] on em "Primary Client Contact" at bounding box center [162, 82] width 39 height 4
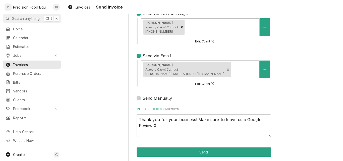
scroll to position [74, 0]
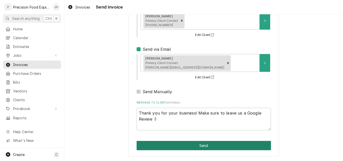
click at [198, 144] on button "Send" at bounding box center [204, 145] width 134 height 9
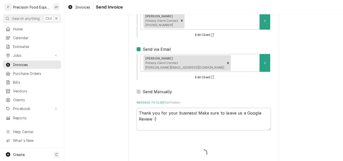
type textarea "x"
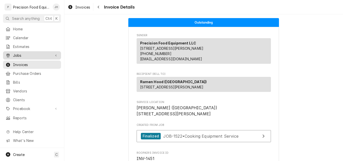
click at [28, 54] on span "Jobs" at bounding box center [32, 55] width 38 height 5
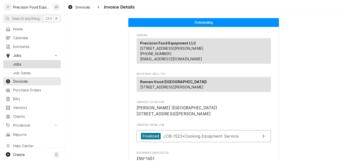
click at [25, 63] on span "Jobs" at bounding box center [35, 64] width 45 height 5
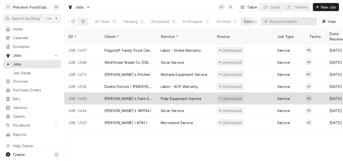
click at [94, 93] on div "JOB-1493" at bounding box center [82, 98] width 36 height 12
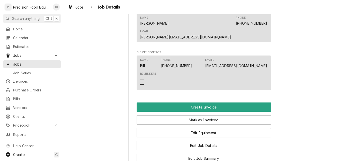
scroll to position [326, 0]
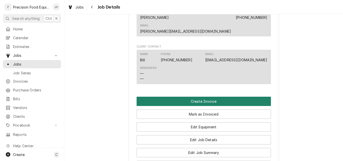
click at [204, 97] on button "Create Invoice" at bounding box center [204, 101] width 134 height 9
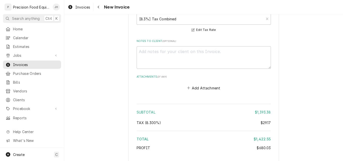
scroll to position [1180, 0]
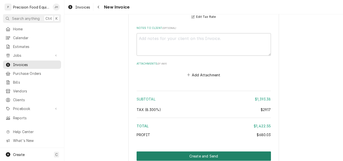
click at [209, 151] on button "Create and Send" at bounding box center [204, 155] width 134 height 9
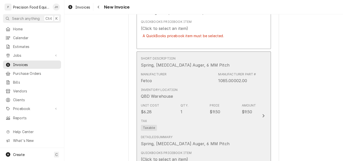
scroll to position [703, 0]
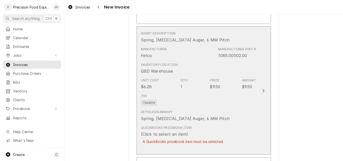
click at [213, 126] on div "QuickBooks PriceBook Item (Click to select an item) A QuickBooks pricebook item…" at bounding box center [183, 138] width 85 height 25
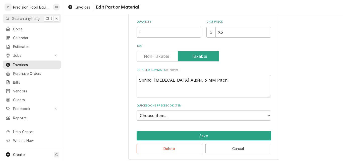
scroll to position [121, 0]
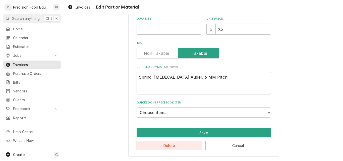
click at [171, 146] on button "Delete" at bounding box center [170, 145] width 66 height 9
type textarea "x"
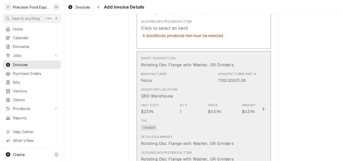
scroll to position [728, 0]
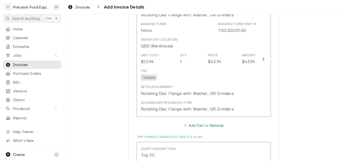
click at [207, 122] on button "Add Part or Material" at bounding box center [203, 125] width 41 height 7
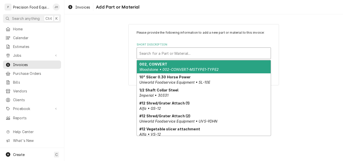
click at [161, 52] on div "Short Description" at bounding box center [203, 53] width 129 height 9
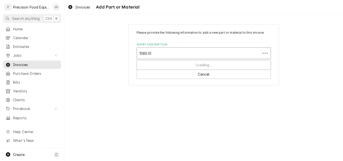
type input "1085.000"
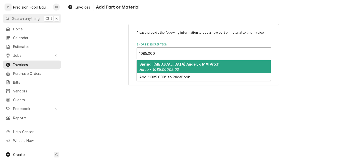
click at [169, 64] on strong "Spring, Grinder Auger, 6 MM Pitch" at bounding box center [179, 64] width 80 height 4
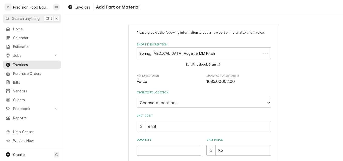
type textarea "x"
click at [187, 105] on select "Choose a location... QBD Warehouse" at bounding box center [204, 103] width 134 height 10
select select "417"
click at [137, 98] on select "Choose a location... QBD Warehouse" at bounding box center [204, 103] width 134 height 10
type textarea "x"
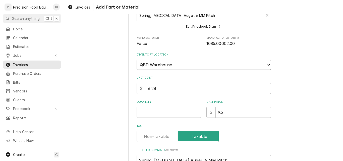
scroll to position [100, 0]
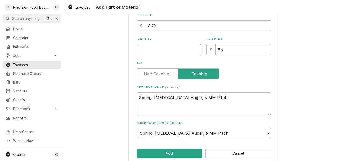
click at [142, 49] on input "Quantity" at bounding box center [169, 49] width 65 height 11
type input "1"
type textarea "x"
type input "1"
click at [162, 154] on button "Add" at bounding box center [170, 153] width 66 height 9
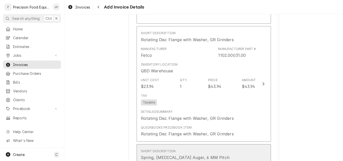
scroll to position [703, 0]
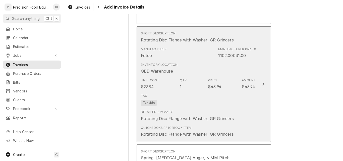
click at [201, 92] on div "Tax Taxable" at bounding box center [198, 100] width 115 height 16
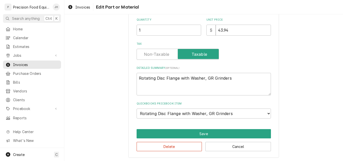
scroll to position [121, 0]
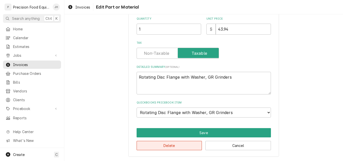
click at [169, 146] on button "Delete" at bounding box center [170, 145] width 66 height 9
type textarea "x"
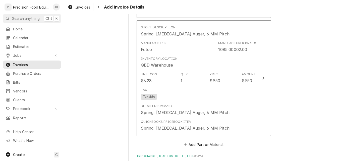
scroll to position [703, 0]
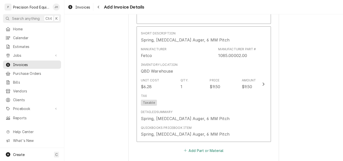
click at [206, 147] on button "Add Part or Material" at bounding box center [203, 150] width 41 height 7
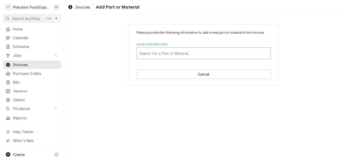
click at [163, 52] on div "Short Description" at bounding box center [203, 53] width 129 height 9
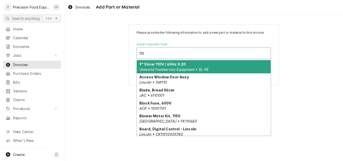
type input "1102"
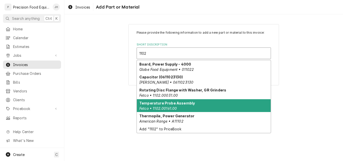
click at [175, 108] on em "Fetco • 1102.00161.00" at bounding box center [157, 108] width 37 height 4
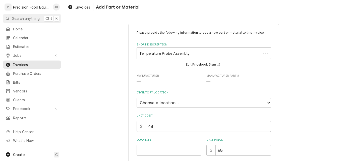
type textarea "x"
click at [185, 103] on select "Choose a location... QBD Warehouse" at bounding box center [204, 103] width 134 height 10
select select "417"
click at [137, 98] on select "Choose a location... QBD Warehouse" at bounding box center [204, 103] width 134 height 10
type textarea "x"
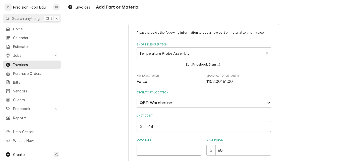
click at [162, 148] on input "Quantity" at bounding box center [169, 150] width 65 height 11
type input "1"
type textarea "x"
type input "1"
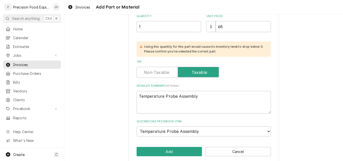
scroll to position [126, 0]
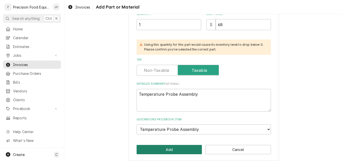
click at [169, 149] on button "Add" at bounding box center [170, 149] width 66 height 9
type textarea "x"
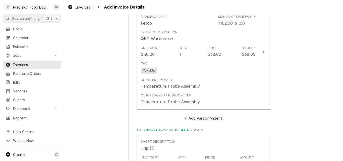
scroll to position [854, 0]
click at [200, 114] on button "Add Part or Material" at bounding box center [203, 117] width 41 height 7
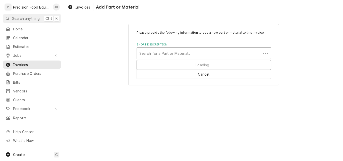
click at [157, 52] on div "Short Description" at bounding box center [198, 53] width 119 height 9
type input "1000."
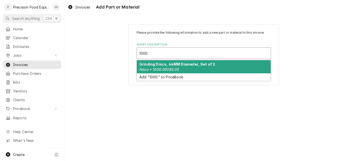
click at [162, 63] on strong "Grinding Discs, 64MM Diameter, Set of 2" at bounding box center [177, 64] width 76 height 4
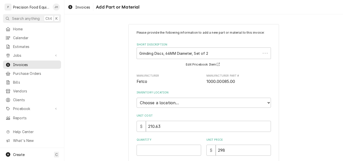
type textarea "x"
click at [168, 101] on select "Choose a location... QBD Warehouse" at bounding box center [204, 103] width 134 height 10
select select "417"
click at [137, 98] on select "Choose a location... QBD Warehouse" at bounding box center [204, 103] width 134 height 10
click at [152, 150] on input "Quantity" at bounding box center [169, 150] width 65 height 11
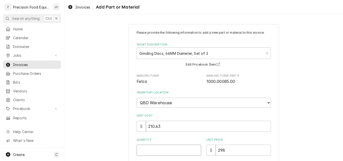
type textarea "x"
type input "1"
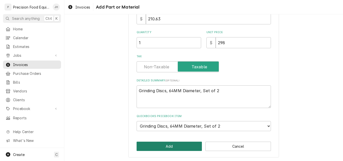
scroll to position [108, 0]
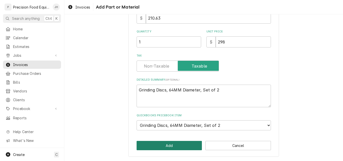
click at [161, 144] on button "Add" at bounding box center [170, 145] width 66 height 9
click at [165, 145] on button "Add" at bounding box center [170, 145] width 66 height 9
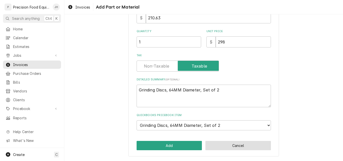
click at [230, 145] on button "Cancel" at bounding box center [238, 145] width 66 height 9
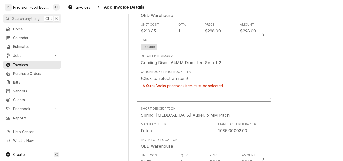
scroll to position [602, 0]
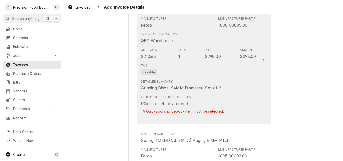
click at [236, 77] on div "Detailed Summary Grinding Discs, 64MM Diameter, Set of 2" at bounding box center [198, 85] width 115 height 16
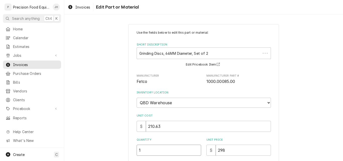
click at [182, 153] on input "1" at bounding box center [169, 150] width 65 height 11
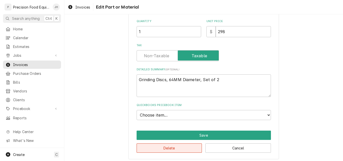
scroll to position [121, 0]
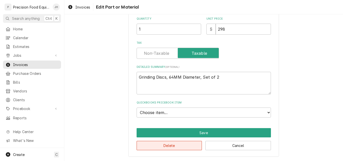
click at [173, 148] on button "Delete" at bounding box center [170, 145] width 66 height 9
type textarea "x"
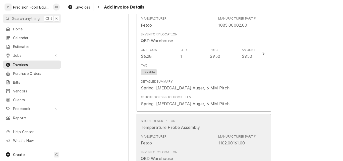
scroll to position [753, 0]
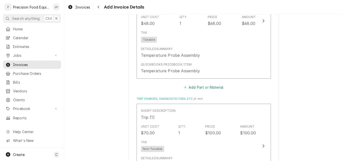
click at [207, 84] on button "Add Part or Material" at bounding box center [203, 87] width 41 height 7
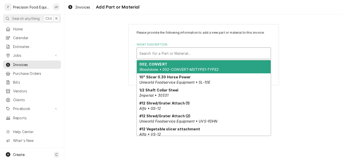
click at [160, 56] on div "Short Description" at bounding box center [203, 53] width 129 height 9
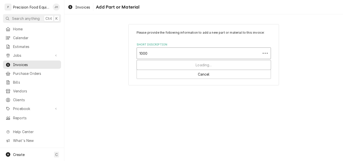
type input "1000."
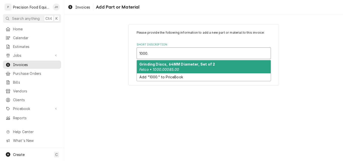
click at [164, 64] on strong "Grinding Discs, 64MM Diameter, Set of 2" at bounding box center [177, 64] width 76 height 4
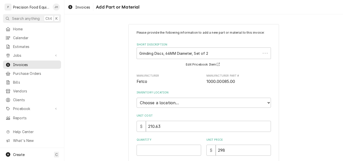
type textarea "x"
drag, startPoint x: 177, startPoint y: 97, endPoint x: 173, endPoint y: 101, distance: 5.2
click at [177, 98] on select "Choose a location... QBD Warehouse" at bounding box center [204, 103] width 134 height 10
select select "417"
click at [137, 98] on select "Choose a location... QBD Warehouse" at bounding box center [204, 103] width 134 height 10
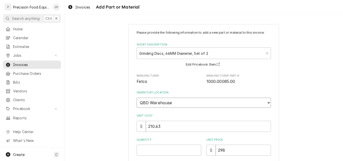
type textarea "x"
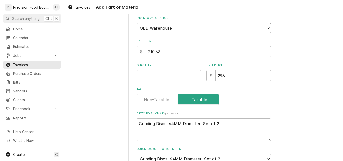
scroll to position [75, 0]
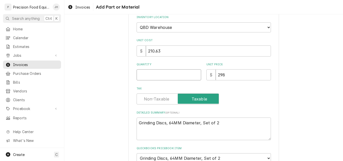
click at [150, 78] on input "Quantity" at bounding box center [169, 74] width 65 height 11
type input "1"
type textarea "x"
type input "1"
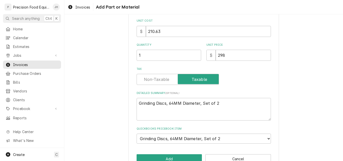
scroll to position [108, 0]
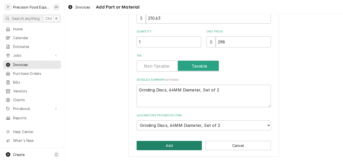
click at [175, 145] on button "Add" at bounding box center [170, 145] width 66 height 9
type textarea "x"
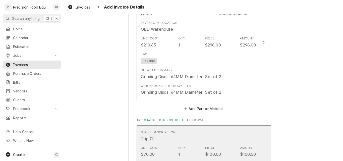
scroll to position [854, 0]
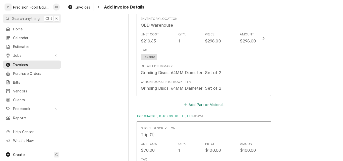
click at [208, 101] on button "Add Part or Material" at bounding box center [203, 104] width 41 height 7
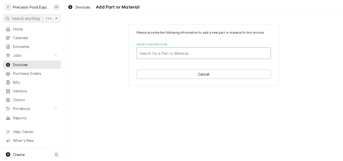
click at [165, 52] on div "Short Description" at bounding box center [203, 53] width 129 height 9
type input "1102."
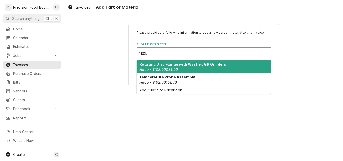
click at [209, 68] on div "Rotating Disc Flange with Washer, GR Grinders Fetco • 1102.00031.00" at bounding box center [204, 66] width 134 height 13
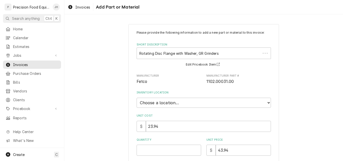
type textarea "x"
click at [164, 103] on select "Choose a location... QBD Warehouse" at bounding box center [204, 103] width 134 height 10
select select "417"
click at [137, 98] on select "Choose a location... QBD Warehouse" at bounding box center [204, 103] width 134 height 10
click at [152, 150] on input "Quantity" at bounding box center [169, 150] width 65 height 11
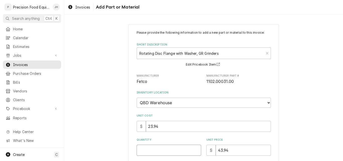
type textarea "x"
type input "1"
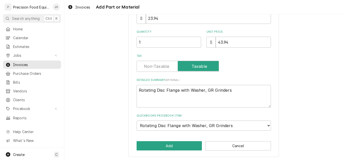
scroll to position [108, 0]
click at [168, 146] on button "Add" at bounding box center [170, 145] width 66 height 9
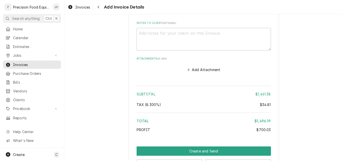
scroll to position [1314, 0]
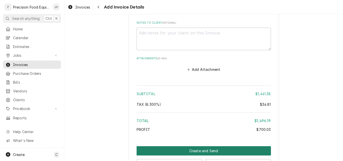
click at [198, 146] on button "Create and Send" at bounding box center [204, 150] width 134 height 9
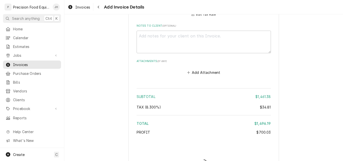
type textarea "x"
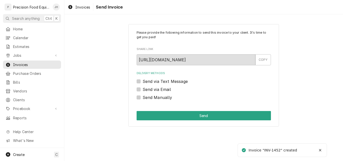
click at [162, 89] on label "Send via Email" at bounding box center [157, 89] width 28 height 6
click at [162, 89] on input "Send via Email" at bounding box center [210, 91] width 134 height 11
checkbox input "true"
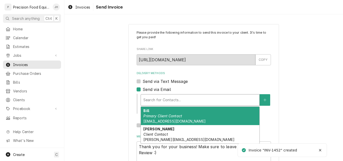
click at [154, 101] on div "Delivery Methods" at bounding box center [199, 99] width 113 height 9
click at [154, 115] on em "Primary Client Contact" at bounding box center [162, 116] width 39 height 4
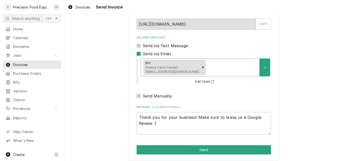
scroll to position [40, 0]
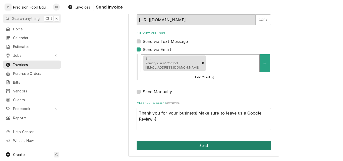
click at [175, 148] on button "Send" at bounding box center [204, 145] width 134 height 9
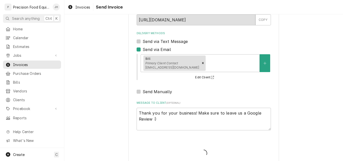
type textarea "x"
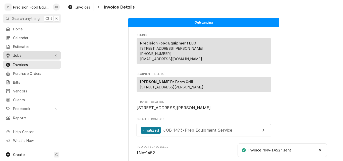
click at [20, 53] on span "Jobs" at bounding box center [32, 55] width 38 height 5
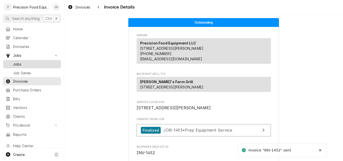
click at [21, 63] on span "Jobs" at bounding box center [35, 64] width 45 height 5
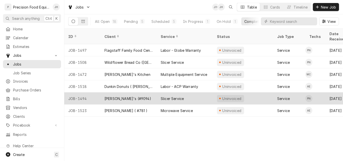
click at [153, 93] on div "[PERSON_NAME]'s (#9094)" at bounding box center [128, 98] width 56 height 12
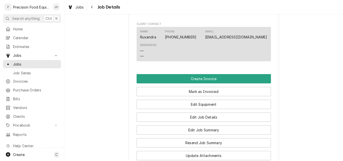
scroll to position [351, 0]
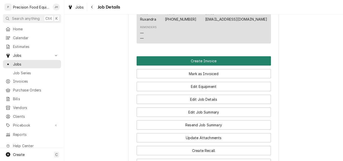
click at [208, 61] on button "Create Invoice" at bounding box center [204, 60] width 134 height 9
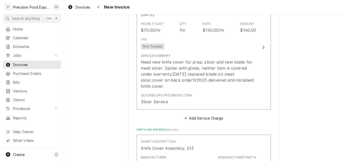
scroll to position [452, 0]
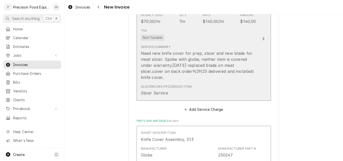
click at [206, 35] on div "Tax Non-Taxable" at bounding box center [198, 34] width 115 height 16
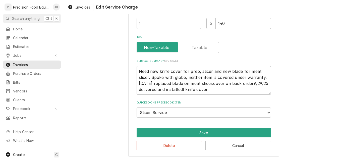
scroll to position [131, 0]
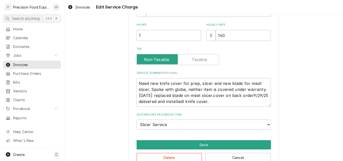
type textarea "x"
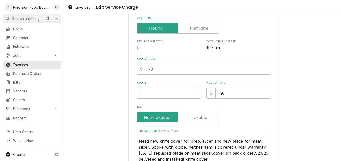
scroll to position [100, 0]
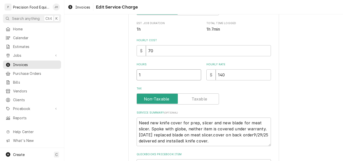
click at [143, 71] on input "1" at bounding box center [169, 74] width 65 height 11
type input "1.25"
type textarea "x"
type input "1.25"
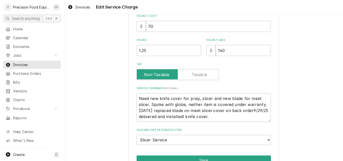
scroll to position [152, 0]
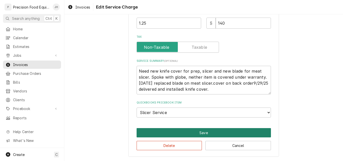
click at [200, 133] on button "Save" at bounding box center [204, 132] width 134 height 9
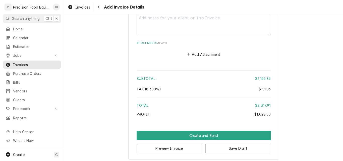
scroll to position [1076, 0]
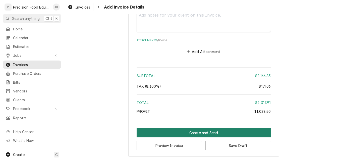
click at [216, 132] on button "Create and Send" at bounding box center [204, 132] width 134 height 9
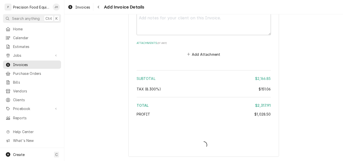
type textarea "x"
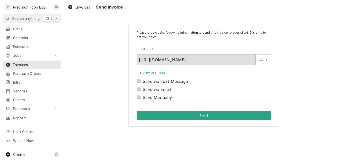
click at [143, 97] on label "Send Manually" at bounding box center [158, 97] width 30 height 6
click at [143, 97] on input "Send Manually" at bounding box center [210, 99] width 134 height 11
checkbox input "true"
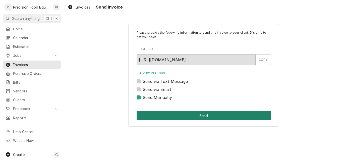
click at [193, 119] on button "Send" at bounding box center [204, 115] width 134 height 9
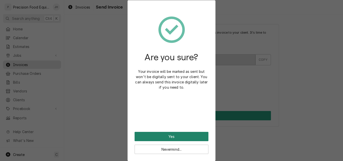
click at [166, 137] on button "Yes" at bounding box center [172, 136] width 74 height 9
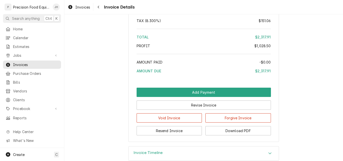
scroll to position [822, 0]
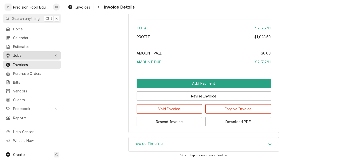
click at [19, 54] on span "Jobs" at bounding box center [32, 55] width 38 height 5
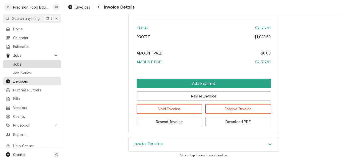
click at [18, 63] on span "Jobs" at bounding box center [35, 64] width 45 height 5
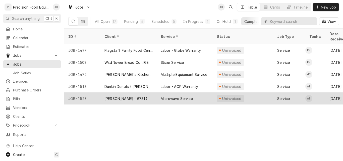
click at [121, 96] on div "[PERSON_NAME] ( #781 )" at bounding box center [125, 98] width 43 height 5
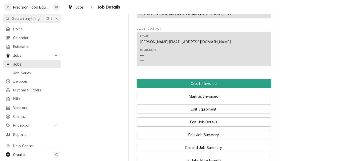
scroll to position [326, 0]
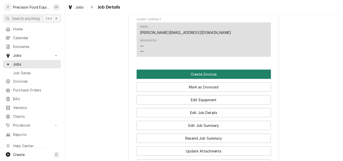
click at [205, 79] on button "Create Invoice" at bounding box center [204, 74] width 134 height 9
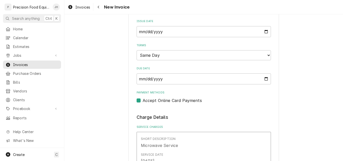
scroll to position [226, 0]
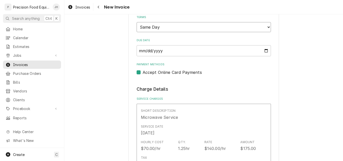
click at [208, 31] on select "Choose payment terms... Same Day Net 7 Net 14 Net 21 Net 30 Net 45 Net 60 Net 90" at bounding box center [204, 27] width 134 height 10
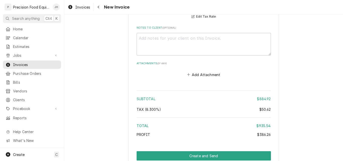
scroll to position [1002, 0]
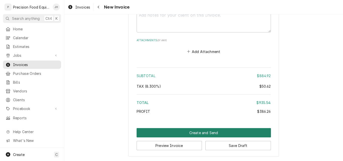
click at [205, 136] on button "Create and Send" at bounding box center [204, 132] width 134 height 9
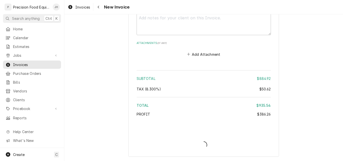
scroll to position [999, 0]
type textarea "x"
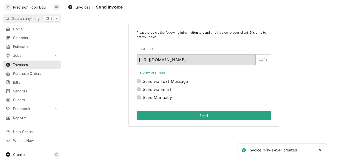
click at [158, 88] on label "Send via Email" at bounding box center [157, 89] width 28 height 6
click at [158, 88] on input "Send via Email" at bounding box center [210, 91] width 134 height 11
checkbox input "true"
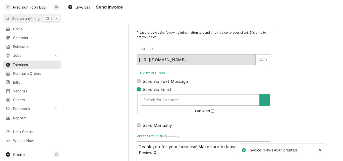
click at [152, 99] on div "Delivery Methods" at bounding box center [199, 99] width 113 height 9
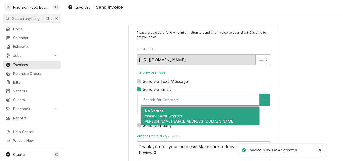
click at [158, 118] on em "Primary Client Contact" at bounding box center [162, 116] width 39 height 4
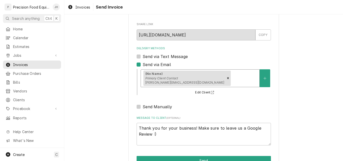
scroll to position [40, 0]
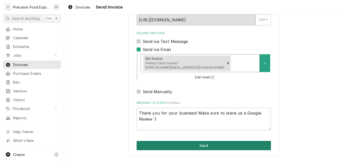
click at [197, 145] on button "Send" at bounding box center [204, 145] width 134 height 9
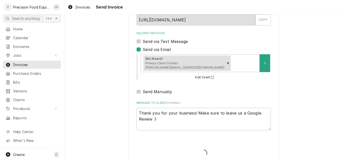
type textarea "x"
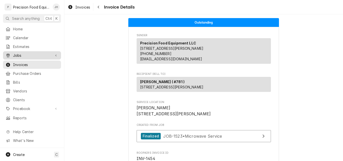
click at [17, 53] on span "Jobs" at bounding box center [32, 55] width 38 height 5
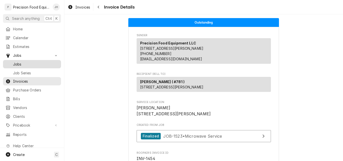
click at [20, 64] on span "Jobs" at bounding box center [35, 64] width 45 height 5
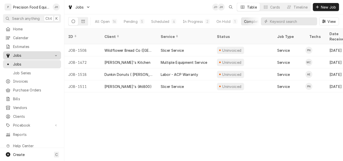
click at [17, 55] on span "Jobs" at bounding box center [32, 55] width 38 height 5
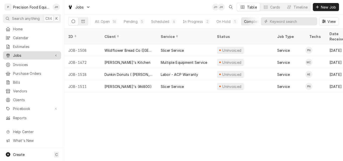
click at [18, 54] on span "Jobs" at bounding box center [32, 55] width 38 height 5
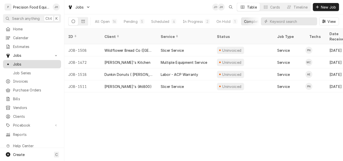
click at [18, 62] on span "Jobs" at bounding box center [35, 64] width 45 height 5
click at [21, 79] on span "Invoices" at bounding box center [35, 81] width 45 height 5
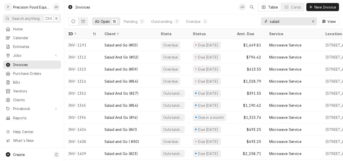
drag, startPoint x: 288, startPoint y: 23, endPoint x: 257, endPoint y: 25, distance: 31.5
click at [257, 25] on div "All Open 15 Pending 0 Outstanding 9 Overdue 6 salad View" at bounding box center [203, 21] width 271 height 14
type input "1334"
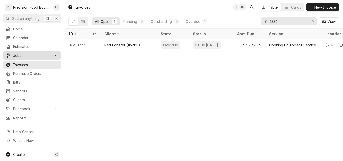
click at [23, 54] on span "Jobs" at bounding box center [32, 55] width 38 height 5
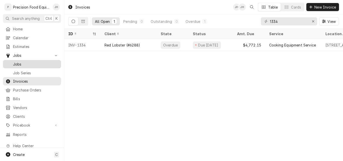
click at [23, 62] on span "Jobs" at bounding box center [35, 64] width 45 height 5
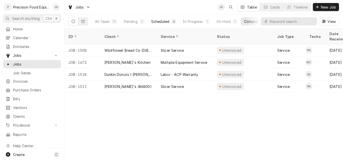
click at [158, 21] on div "Scheduled" at bounding box center [160, 21] width 18 height 5
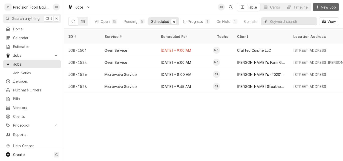
click at [323, 7] on span "New Job" at bounding box center [328, 7] width 17 height 5
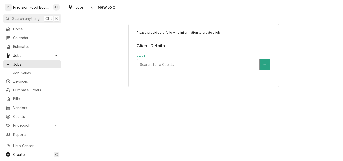
click at [167, 67] on div "Client" at bounding box center [198, 64] width 117 height 9
type input "[PERSON_NAME]"
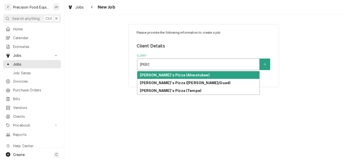
click at [178, 74] on strong "[PERSON_NAME]'s Pizza (Ahwatukee)" at bounding box center [175, 75] width 70 height 4
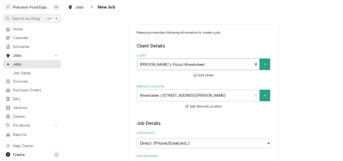
scroll to position [100, 0]
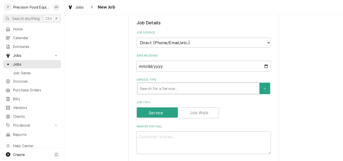
click at [173, 89] on div "Service Type" at bounding box center [198, 88] width 117 height 9
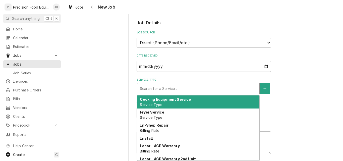
type textarea "x"
type input "m"
type textarea "x"
type input "mi"
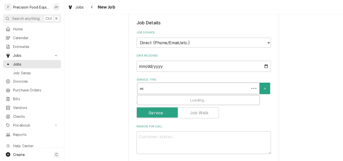
type textarea "x"
type input "mix"
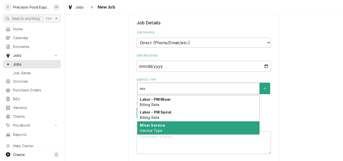
click at [176, 130] on div "Mixer Service Service Type" at bounding box center [198, 127] width 122 height 13
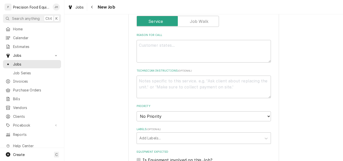
scroll to position [201, 0]
click at [161, 46] on textarea "Reason For Call" at bounding box center [204, 50] width 134 height 23
type textarea "x"
type textarea "H"
type textarea "x"
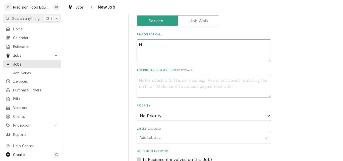
type textarea "Ho"
type textarea "x"
type textarea "Hob"
type textarea "x"
type textarea "Hoba"
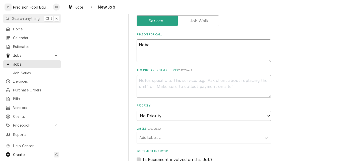
type textarea "x"
type textarea "Hobar"
type textarea "x"
type textarea "Hobart"
type textarea "x"
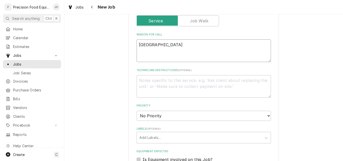
type textarea "Hobart"
type textarea "x"
type textarea "Hobart H"
type textarea "x"
type textarea "Hobart H-"
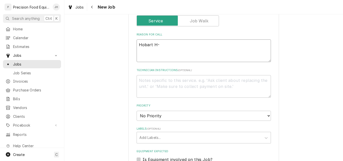
type textarea "x"
type textarea "Hobart H-60"
type textarea "x"
type textarea "Hobart H-600"
type textarea "x"
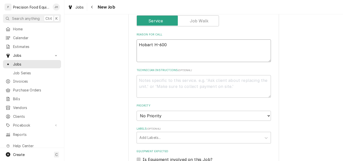
type textarea "Hobart H-600T"
type textarea "x"
type textarea "Hobart H-600T"
type textarea "x"
type textarea "Hobart H-600T m"
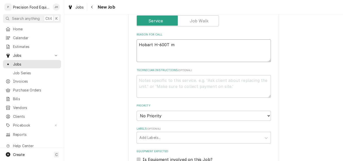
type textarea "x"
type textarea "Hobart H-600T mi"
type textarea "x"
type textarea "Hobart H-600T mix"
type textarea "x"
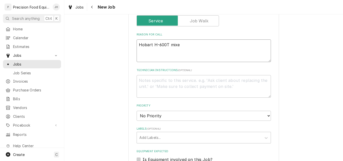
type textarea "Hobart H-600T mixer"
type textarea "x"
type textarea "Hobart H-600T mixer"
type textarea "x"
type textarea "Hobart H-600T mixer i"
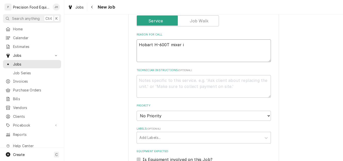
type textarea "x"
type textarea "Hobart H-600T mixer is"
type textarea "x"
type textarea "Hobart H-600T mixer is"
type textarea "x"
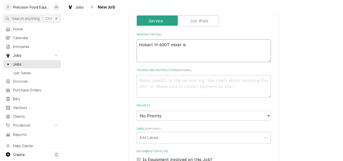
type textarea "Hobart H-600T mixer is n"
type textarea "x"
type textarea "Hobart H-600T mixer is no"
type textarea "x"
type textarea "Hobart H-600T mixer is not"
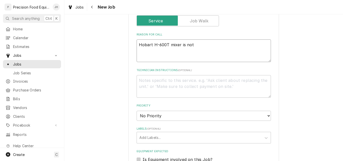
type textarea "x"
type textarea "Hobart H-600T mixer is not"
type textarea "x"
type textarea "Hobart H-600T mixer is not s"
type textarea "x"
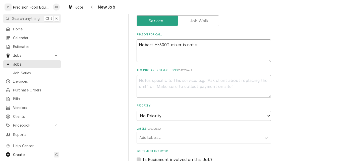
type textarea "Hobart H-600T mixer is not st"
type textarea "x"
type textarea "Hobart H-600T mixer is not sta"
type textarea "x"
type textarea "Hobart H-600T mixer is not star"
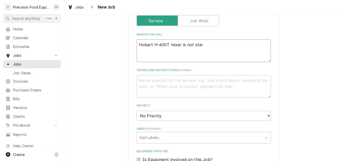
type textarea "x"
type textarea "Hobart H-600T mixer is not start"
type textarea "x"
type textarea "Hobart H-600T mixer is not starti"
type textarea "x"
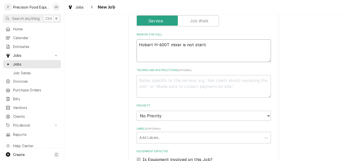
type textarea "Hobart H-600T mixer is not startin"
type textarea "x"
type textarea "Hobart H-600T mixer is not starting"
type textarea "x"
type textarea "Hobart H-600T mixer is not starting."
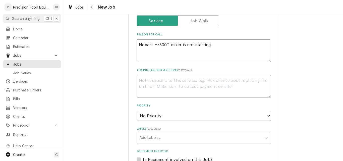
type textarea "x"
type textarea "Hobart H-600T mixer is not starting."
type textarea "x"
type textarea "Hobart H-600T mixer is not starting."
click at [153, 80] on textarea "Technician Instructions ( optional )" at bounding box center [204, 86] width 134 height 23
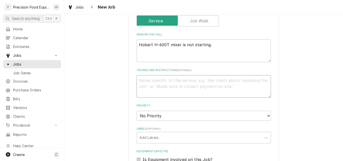
type textarea "x"
type textarea "C"
type textarea "x"
type textarea "CO"
type textarea "x"
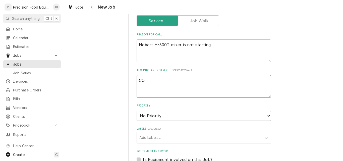
type textarea "COD"
type textarea "x"
type textarea "COD"
type textarea "x"
type textarea "COD C"
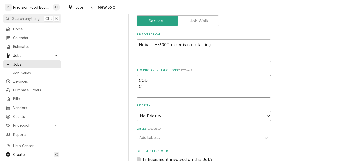
type textarea "x"
type textarea "COD Ch"
type textarea "x"
type textarea "COD Che"
type textarea "x"
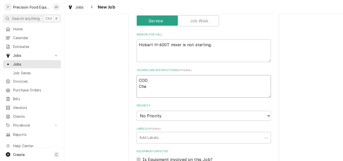
type textarea "COD Chec"
type textarea "x"
type textarea "COD Check"
type textarea "x"
type textarea "COD Check"
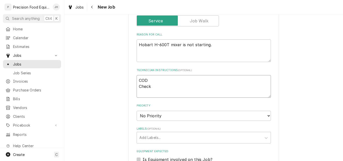
type textarea "x"
type textarea "COD Check t"
type textarea "x"
type textarea "COD Check th"
type textarea "x"
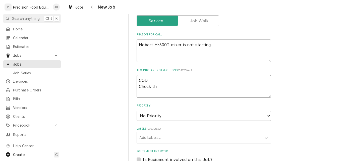
type textarea "COD Check the"
type textarea "x"
type textarea "COD Check the"
type textarea "x"
type textarea "COD Check the s"
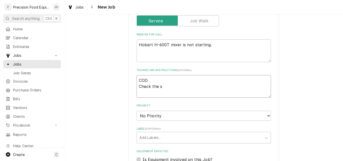
type textarea "x"
type textarea "COD Check the sa"
type textarea "x"
type textarea "COD Check the saf"
type textarea "x"
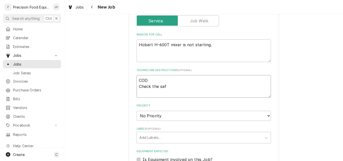
type textarea "COD Check the safe"
type textarea "x"
type textarea "COD Check the safet"
type textarea "x"
type textarea "COD Check the safety"
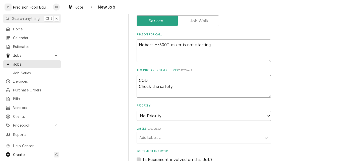
type textarea "x"
type textarea "COD Check the safety"
type textarea "x"
type textarea "COD Check the safety s"
type textarea "x"
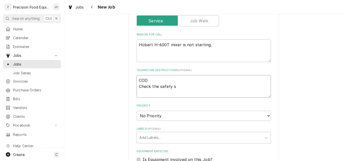
type textarea "COD Check the safety sw"
type textarea "x"
type textarea "COD Check the safety swi"
type textarea "x"
type textarea "COD Check the safety swit"
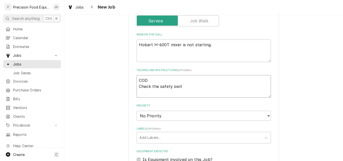
type textarea "x"
type textarea "COD Check the safety switc"
type textarea "x"
type textarea "COD Check the safety switch"
type textarea "x"
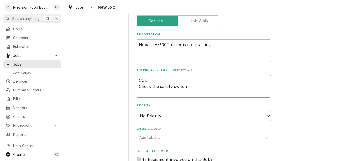
type textarea "COD Check the safety switche"
type textarea "x"
type textarea "COD Check the safety switches"
type textarea "x"
type textarea "COD Check the safety switches"
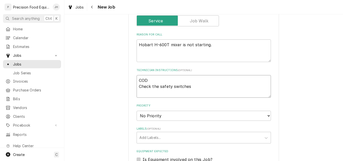
type textarea "x"
type textarea "COD Check the safety switches an"
type textarea "x"
type textarea "COD Check the safety switches and"
type textarea "x"
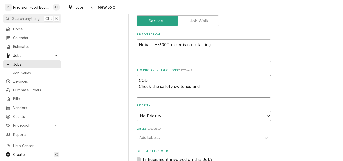
type textarea "COD Check the safety switches and"
type textarea "x"
type textarea "COD Check the safety switches and t"
type textarea "x"
type textarea "COD Check the safety switches and th"
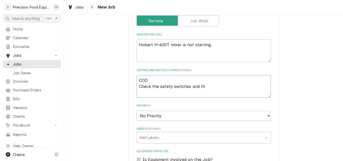
type textarea "x"
type textarea "COD Check the safety switches and the"
type textarea "x"
type textarea "COD Check the safety switches and the"
type textarea "x"
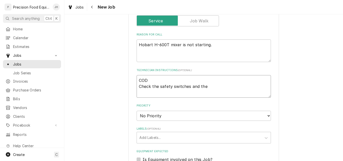
type textarea "COD Check the safety switches and the t"
type textarea "x"
type textarea "COD Check the safety switches and the ti"
type textarea "x"
type textarea "COD Check the safety switches and the tim"
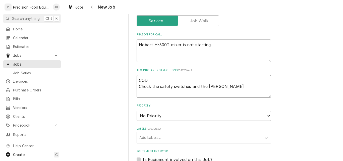
type textarea "x"
type textarea "COD Check the safety switches and the time"
type textarea "x"
type textarea "COD Check the safety switches and the timer"
type textarea "x"
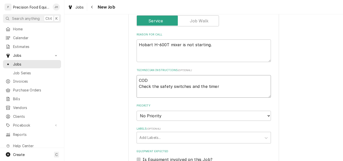
type textarea "COD Check the safety switches and the timer."
type textarea "x"
type textarea "COD Check the safety switches and the timer."
type textarea "x"
type textarea "COD Check the safety switches and the timer. U"
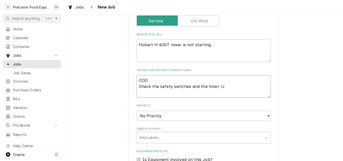
type textarea "x"
type textarea "COD Check the safety switches and the timer. Un"
type textarea "x"
type textarea "COD Check the safety switches and the timer. Uni"
type textarea "x"
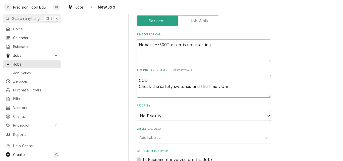
type textarea "COD Check the safety switches and the timer. Unit"
type textarea "x"
type textarea "COD Check the safety switches and the timer. Unit"
type textarea "x"
type textarea "COD Check the safety switches and the timer. Unit"
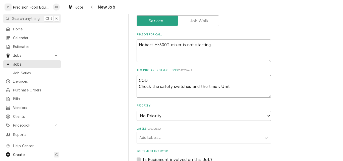
type textarea "x"
type textarea "COD Check the safety switches and the timer. Uni"
type textarea "x"
type textarea "COD Check the safety switches and the timer. U"
type textarea "x"
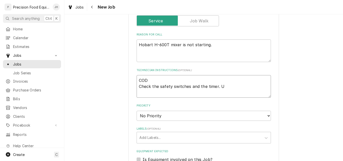
type textarea "COD Check the safety switches and the timer."
type textarea "x"
type textarea "COD Check the safety switches and the timer."
type textarea "x"
type textarea "COD Check the safety switches and the timer."
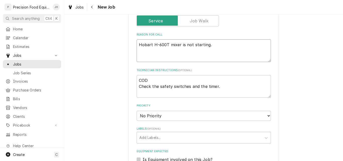
click at [214, 44] on textarea "Hobart H-600T mixer is not starting." at bounding box center [204, 50] width 134 height 23
type textarea "x"
type textarea "Hobart H-600T mixer is not starting."
type textarea "x"
type textarea "Hobart H-600T mixer is not starting. U"
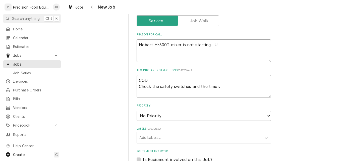
type textarea "x"
type textarea "Hobart H-600T mixer is not starting. Un"
type textarea "x"
type textarea "Hobart H-600T mixer is not starting. Uni"
type textarea "x"
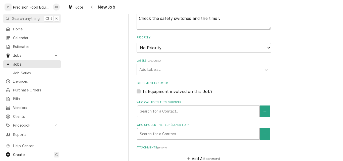
scroll to position [301, 0]
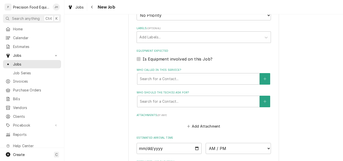
click at [164, 59] on label "Is Equipment involved on this Job?" at bounding box center [178, 59] width 70 height 6
click at [164, 59] on input "Equipment Expected" at bounding box center [210, 61] width 134 height 11
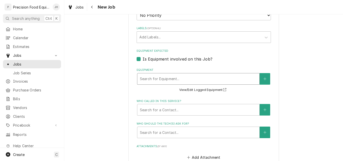
click at [162, 79] on div "Equipment" at bounding box center [198, 78] width 117 height 9
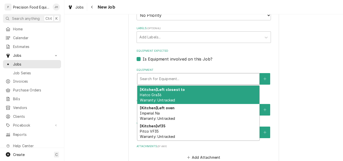
click at [163, 78] on div "Equipment" at bounding box center [198, 78] width 117 height 9
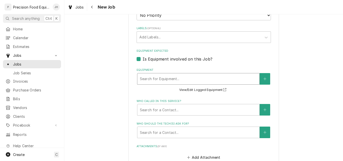
click at [143, 59] on label "Is Equipment involved on this Job?" at bounding box center [178, 59] width 70 height 6
click at [143, 59] on input "Equipment Expected" at bounding box center [210, 61] width 134 height 11
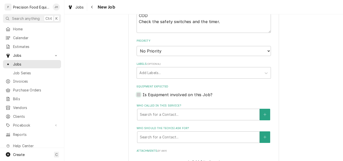
scroll to position [226, 0]
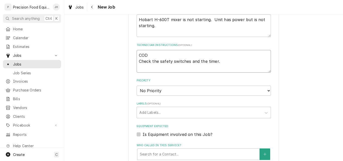
drag, startPoint x: 235, startPoint y: 58, endPoint x: 232, endPoint y: 60, distance: 3.6
click at [234, 58] on textarea "COD Check the safety switches and the timer." at bounding box center [204, 61] width 134 height 23
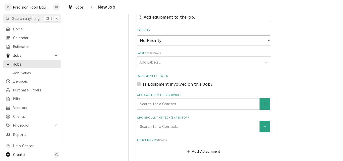
scroll to position [351, 0]
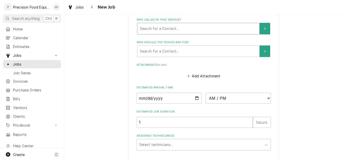
click at [179, 26] on div "Who called in this service?" at bounding box center [198, 28] width 117 height 9
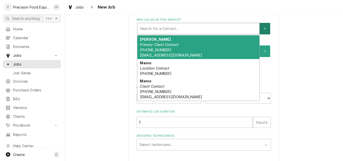
click at [260, 29] on button "Who called in this service?" at bounding box center [265, 29] width 11 height 12
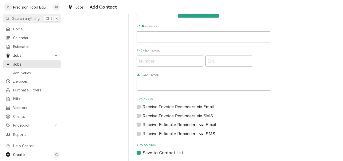
scroll to position [55, 0]
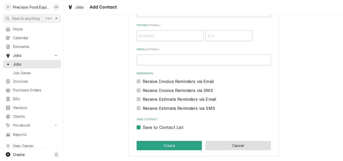
click at [230, 145] on button "Cancel" at bounding box center [238, 145] width 66 height 9
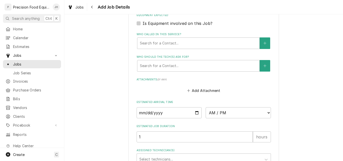
scroll to position [371, 0]
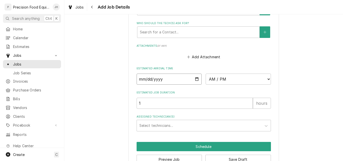
click at [195, 79] on input "Date" at bounding box center [169, 79] width 65 height 11
click at [246, 79] on select "AM / PM 6:00 AM 6:15 AM 6:30 AM 6:45 AM 7:00 AM 7:15 AM 7:30 AM 7:45 AM 8:00 AM…" at bounding box center [238, 79] width 65 height 11
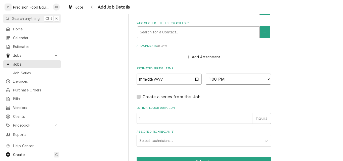
scroll to position [399, 0]
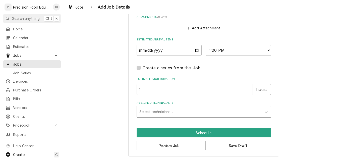
click at [167, 112] on div "Assigned Technician(s)" at bounding box center [199, 111] width 120 height 9
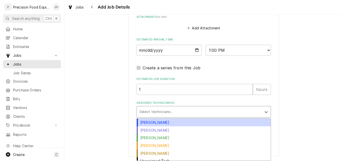
scroll to position [4, 0]
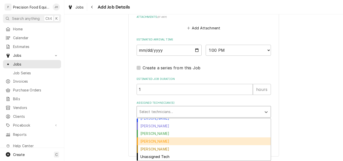
click at [147, 142] on div "Mike Caster" at bounding box center [204, 141] width 134 height 8
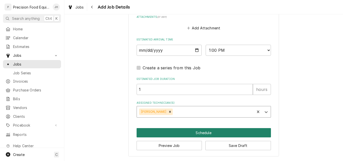
click at [199, 132] on button "Schedule" at bounding box center [204, 132] width 134 height 9
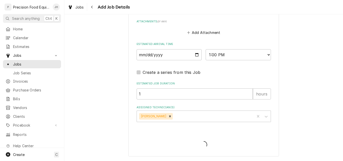
scroll to position [395, 0]
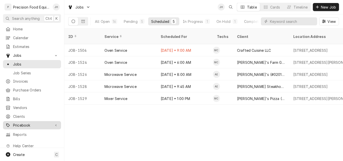
click at [21, 124] on span "Pricebook" at bounding box center [32, 125] width 38 height 5
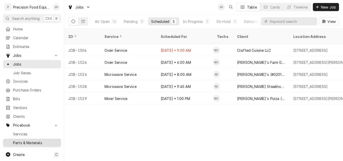
click at [21, 140] on span "Parts & Materials" at bounding box center [35, 142] width 45 height 5
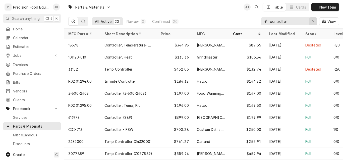
click at [313, 20] on icon "Erase input" at bounding box center [313, 22] width 3 height 4
click at [287, 22] on input "Dynamic Content Wrapper" at bounding box center [293, 21] width 47 height 8
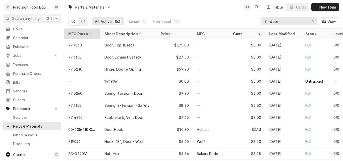
click at [83, 34] on div "MFG Part #" at bounding box center [81, 33] width 27 height 5
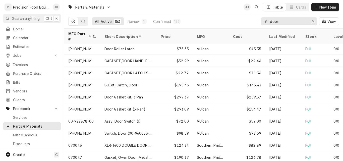
scroll to position [134, 0]
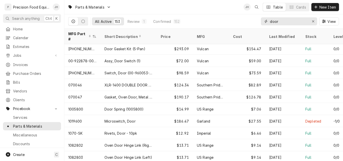
click at [293, 24] on input "door" at bounding box center [289, 21] width 38 height 8
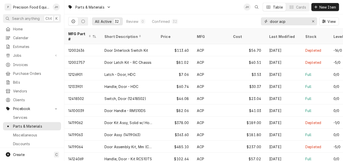
type input "door acp"
click at [233, 19] on div "All Active 32 Review 0 Confirmed 32 door acp View" at bounding box center [203, 21] width 271 height 14
click at [16, 54] on span "Jobs" at bounding box center [32, 55] width 38 height 5
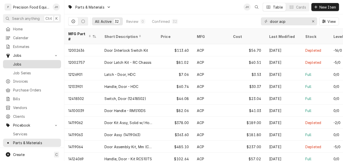
click at [18, 63] on span "Jobs" at bounding box center [35, 64] width 45 height 5
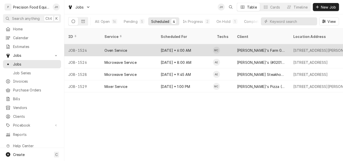
click at [195, 44] on div "[DATE] • 6:00 AM" at bounding box center [185, 50] width 56 height 12
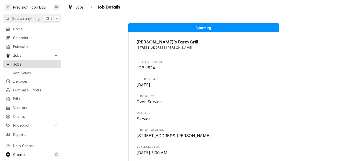
click at [28, 62] on span "Jobs" at bounding box center [35, 64] width 45 height 5
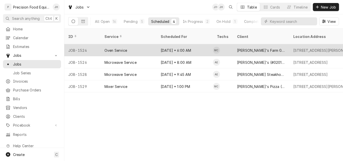
click at [79, 49] on div "JOB-1524" at bounding box center [82, 50] width 36 height 12
